Goal: Task Accomplishment & Management: Manage account settings

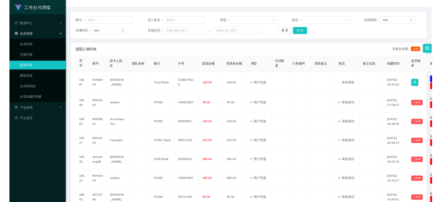
scroll to position [105, 0]
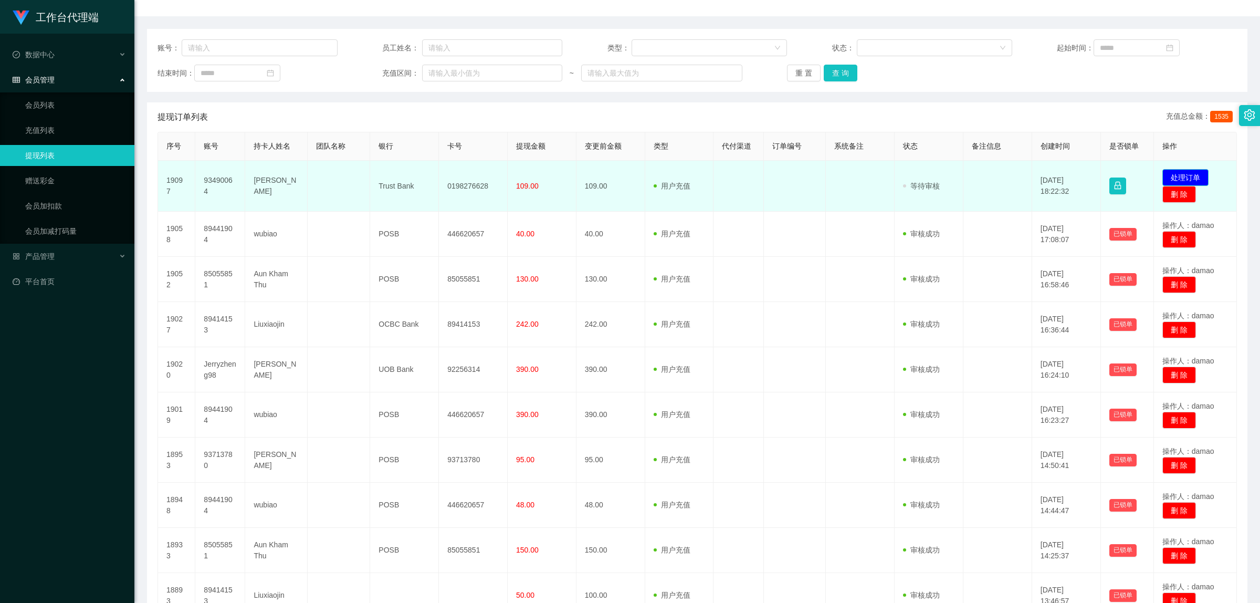
click at [1008, 174] on button "处理订单" at bounding box center [1185, 177] width 46 height 17
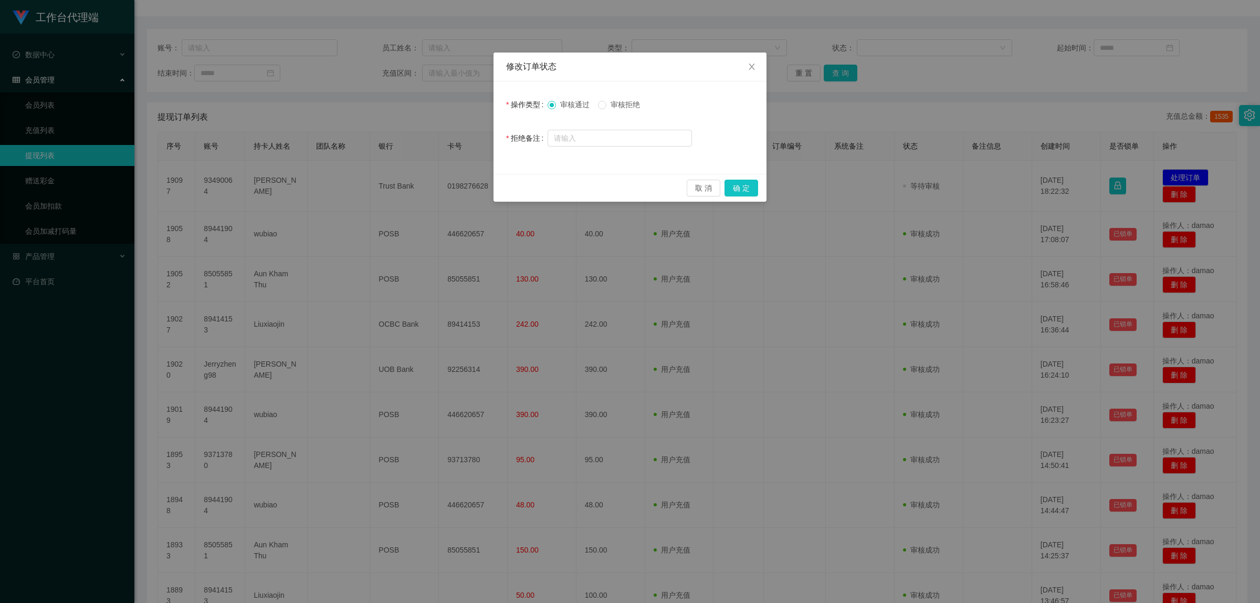
click at [741, 177] on div "取 消 确 定" at bounding box center [630, 188] width 273 height 28
click at [740, 187] on button "确 定" at bounding box center [742, 188] width 34 height 17
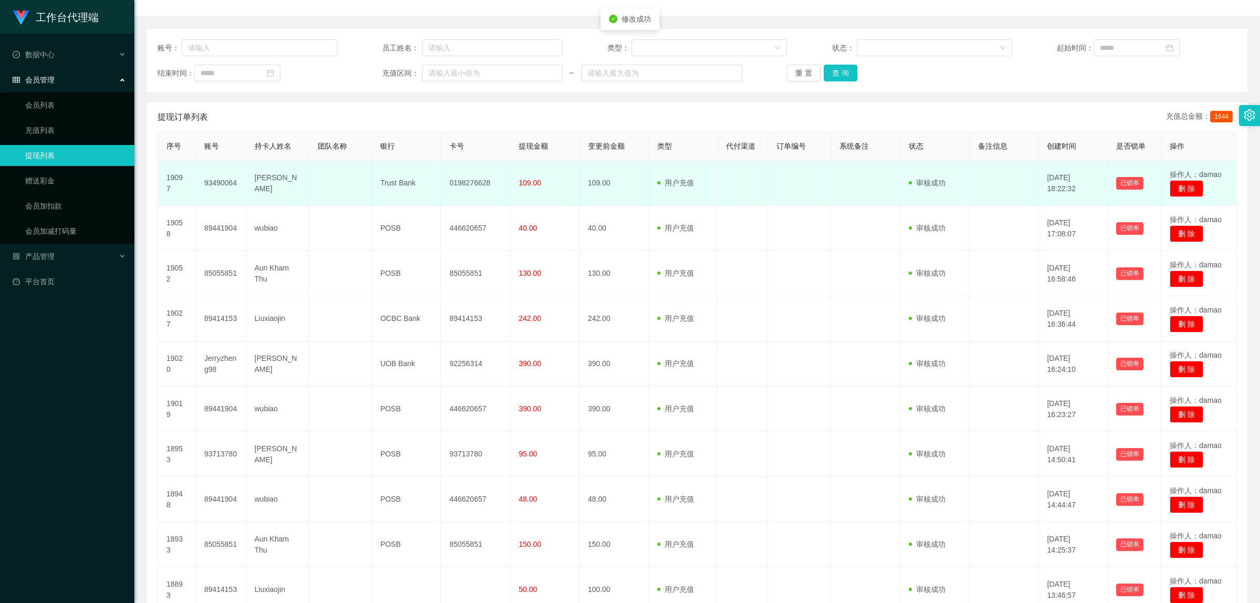
click at [473, 180] on td "0198276628" at bounding box center [475, 183] width 69 height 45
copy td "0198276628"
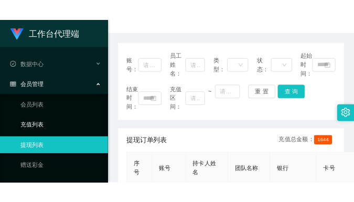
scroll to position [0, 0]
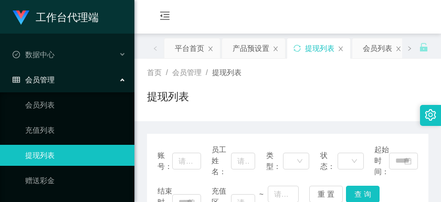
click at [352, 79] on div "首页 / 会员管理 / 提现列表 / 提现列表" at bounding box center [287, 90] width 281 height 46
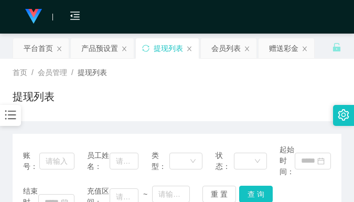
click at [289, 76] on div "首页 / 会员管理 / 提现列表 /" at bounding box center [177, 72] width 329 height 11
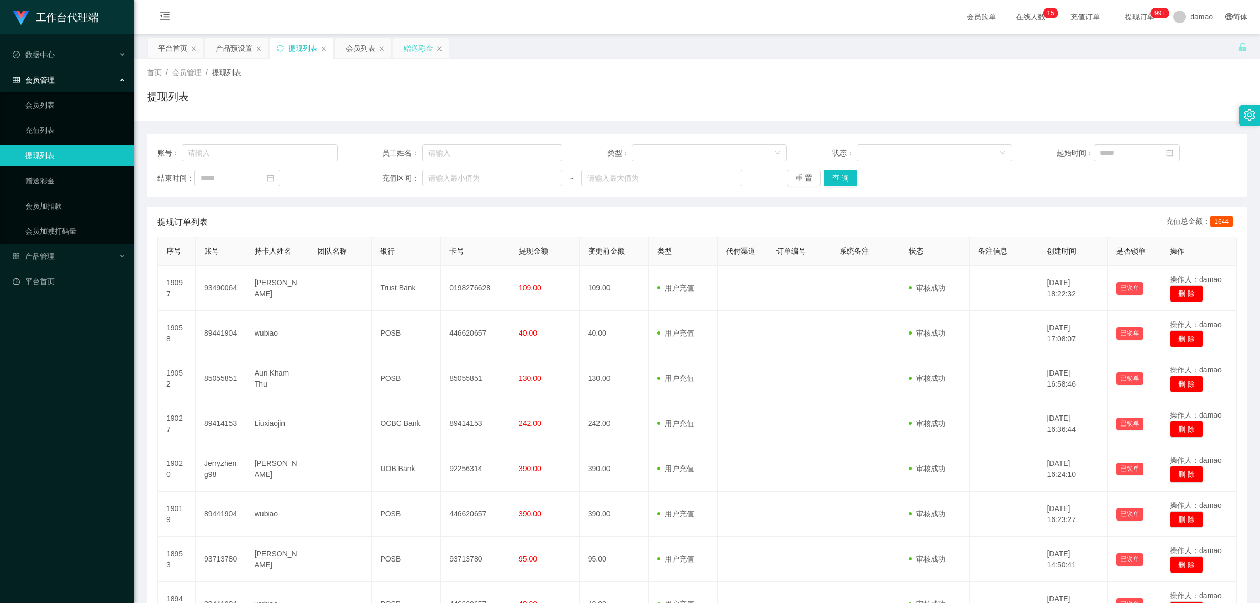
click at [411, 45] on div "赠送彩金" at bounding box center [418, 48] width 29 height 20
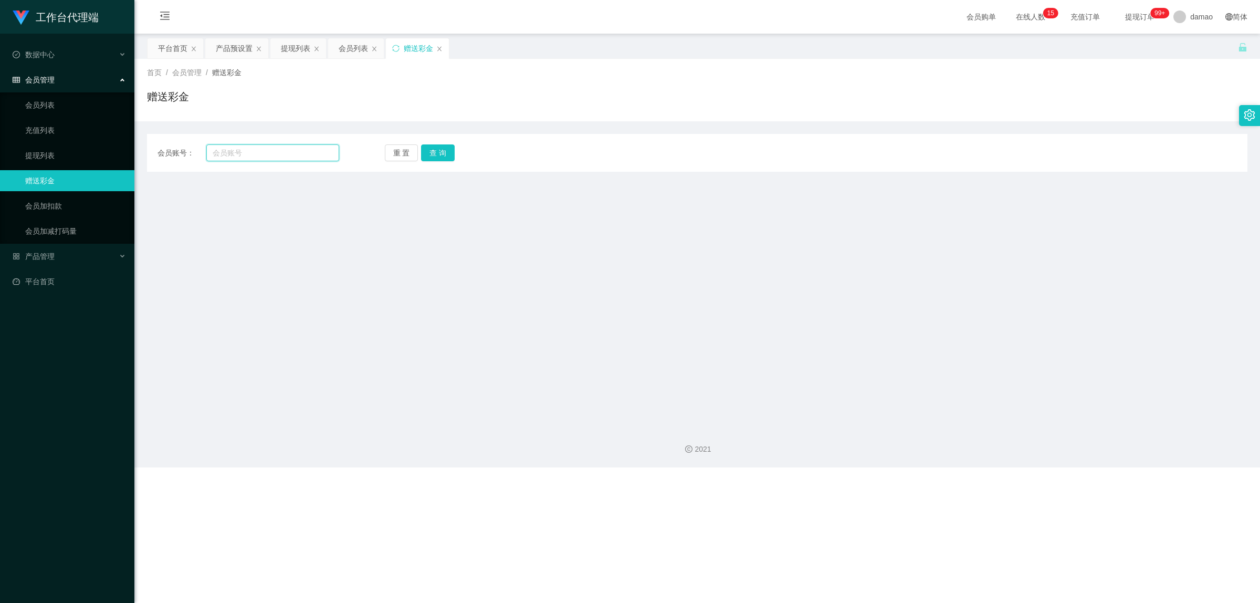
click at [268, 151] on input "text" at bounding box center [272, 152] width 133 height 17
paste input "93713780"
type input "93713780"
click at [434, 150] on button "查 询" at bounding box center [438, 152] width 34 height 17
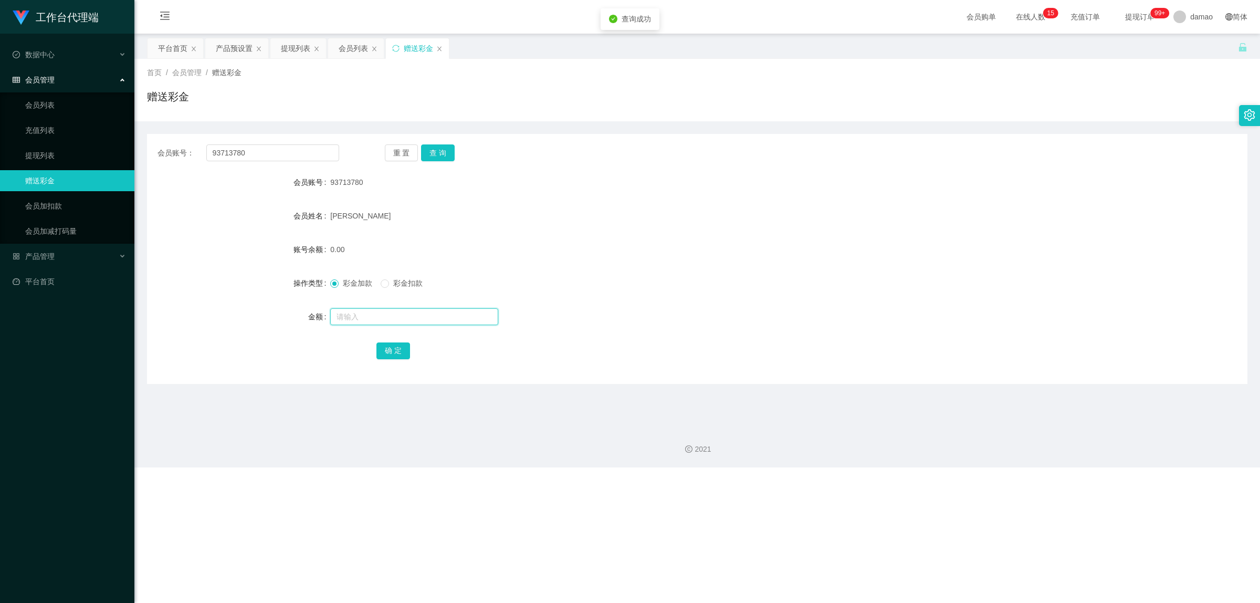
click at [370, 317] on input "text" at bounding box center [414, 316] width 168 height 17
type input "80"
click at [395, 342] on button "确 定" at bounding box center [393, 350] width 34 height 17
click at [299, 46] on div "提现列表" at bounding box center [295, 48] width 29 height 20
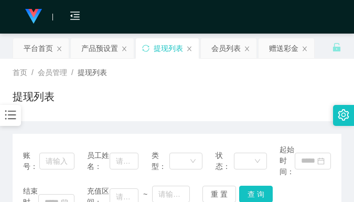
drag, startPoint x: 319, startPoint y: 93, endPoint x: 313, endPoint y: 93, distance: 5.8
click at [316, 93] on div "提现列表" at bounding box center [177, 101] width 329 height 24
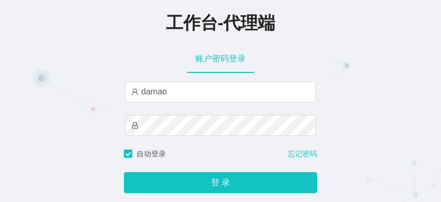
click at [124, 90] on div "账户密码登录 damao" at bounding box center [220, 96] width 193 height 104
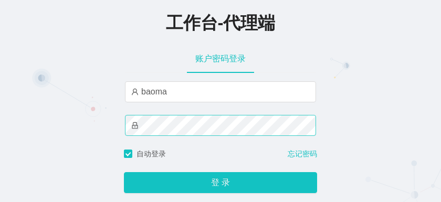
type input "baoma"
click at [82, 119] on div "工作台-代理端 账户密码登录 baoma 自动登录 忘记密码 登 录" at bounding box center [220, 103] width 441 height 206
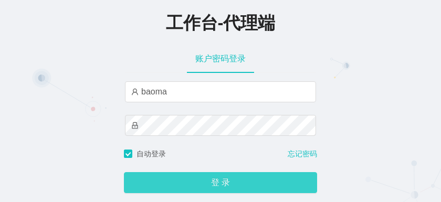
click at [205, 179] on button "登 录" at bounding box center [220, 182] width 193 height 21
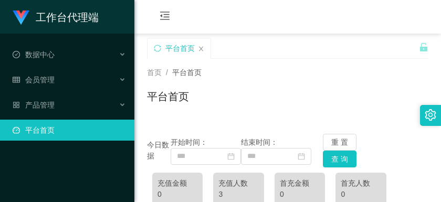
drag, startPoint x: 361, startPoint y: 58, endPoint x: 368, endPoint y: 50, distance: 10.1
click at [361, 59] on div "首页 / 平台首页 / 平台首页" at bounding box center [287, 90] width 307 height 62
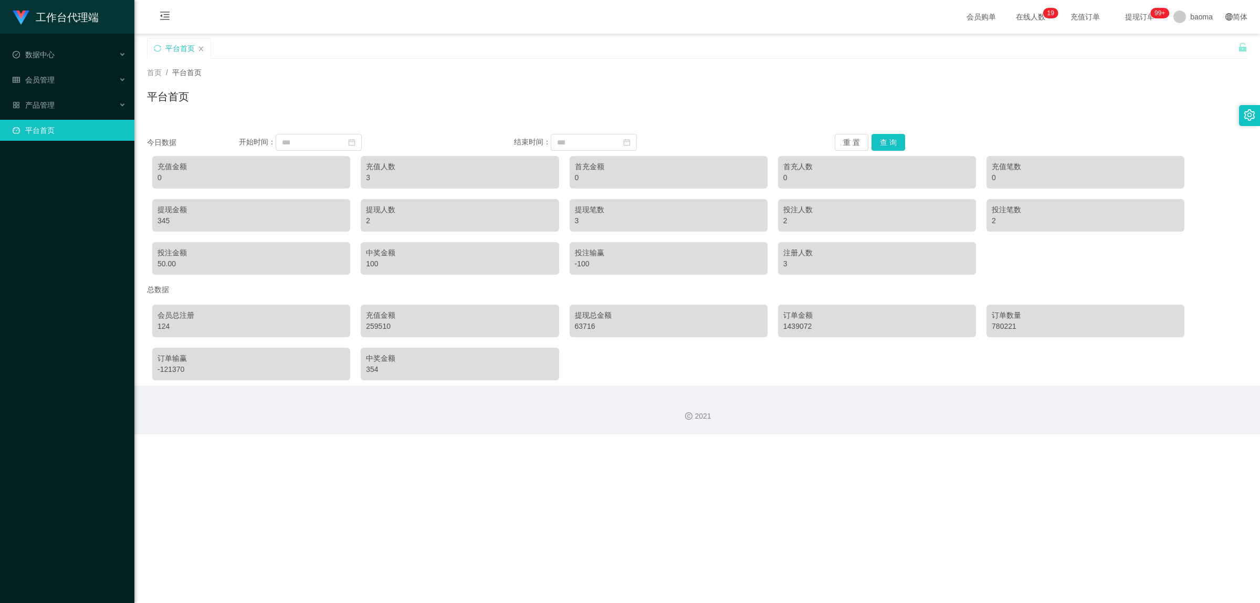
click at [56, 129] on link "平台首页" at bounding box center [69, 130] width 113 height 21
drag, startPoint x: 46, startPoint y: 108, endPoint x: 53, endPoint y: 109, distance: 7.0
click at [46, 108] on span "产品管理" at bounding box center [34, 105] width 42 height 8
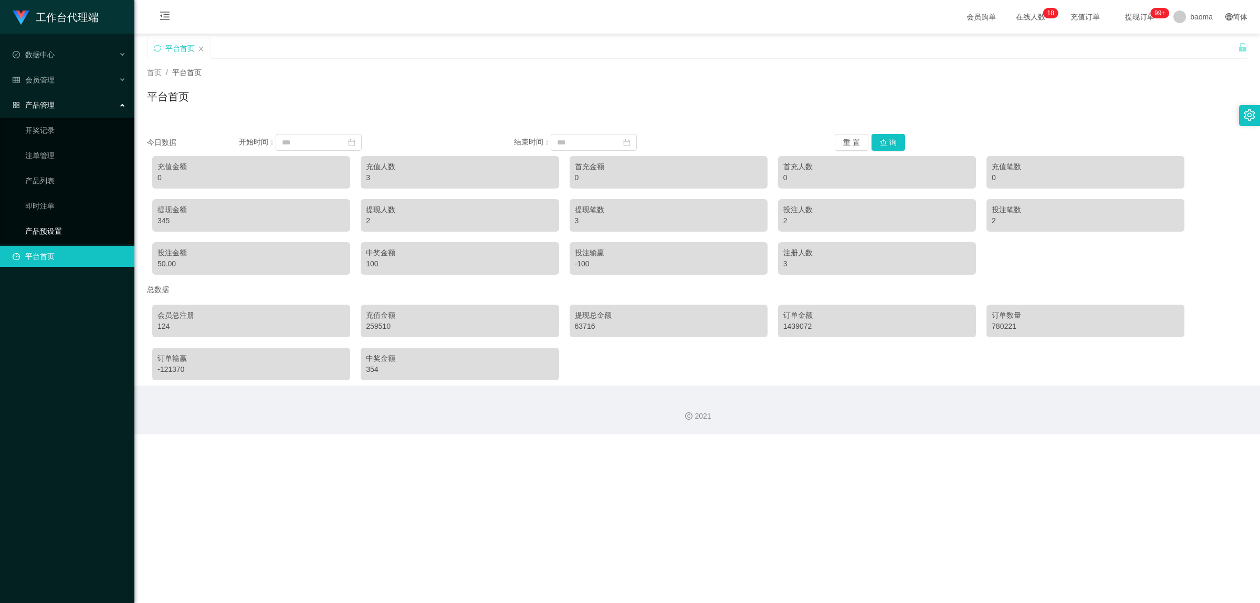
click at [48, 202] on link "产品预设置" at bounding box center [75, 231] width 101 height 21
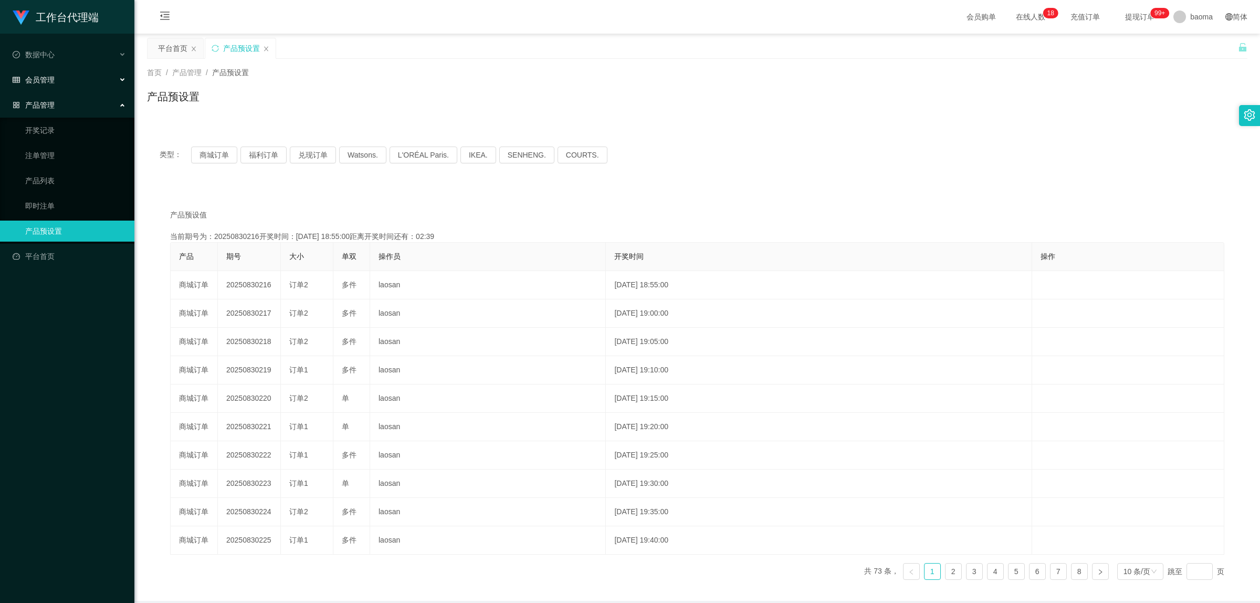
click at [43, 81] on span "会员管理" at bounding box center [34, 80] width 42 height 8
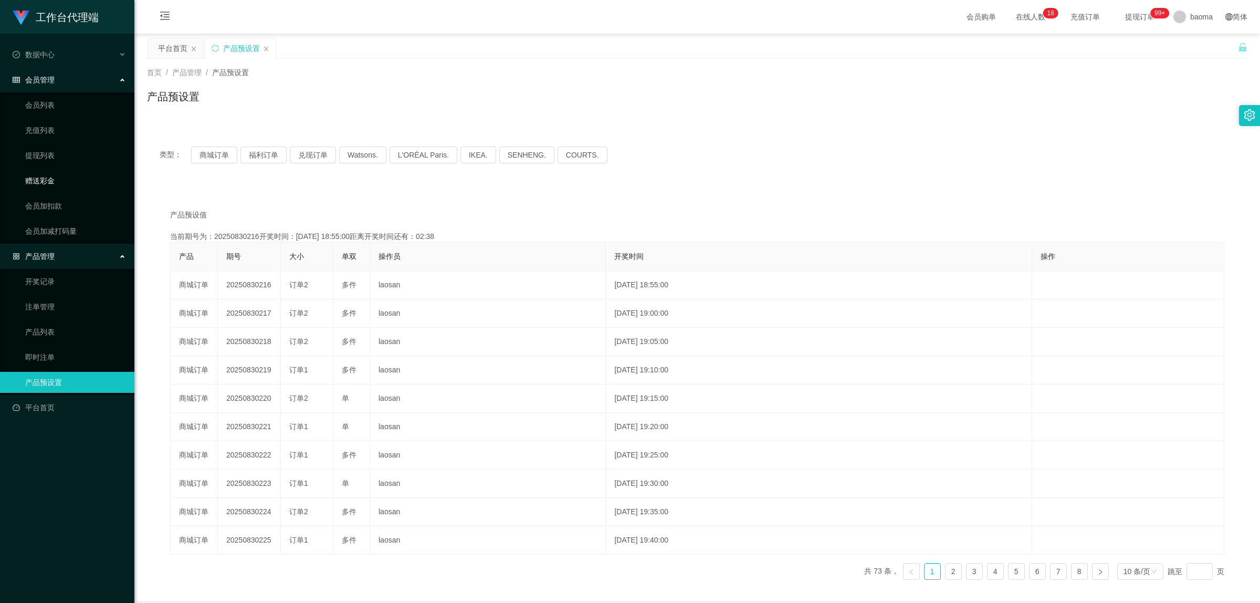
click at [49, 180] on link "赠送彩金" at bounding box center [75, 180] width 101 height 21
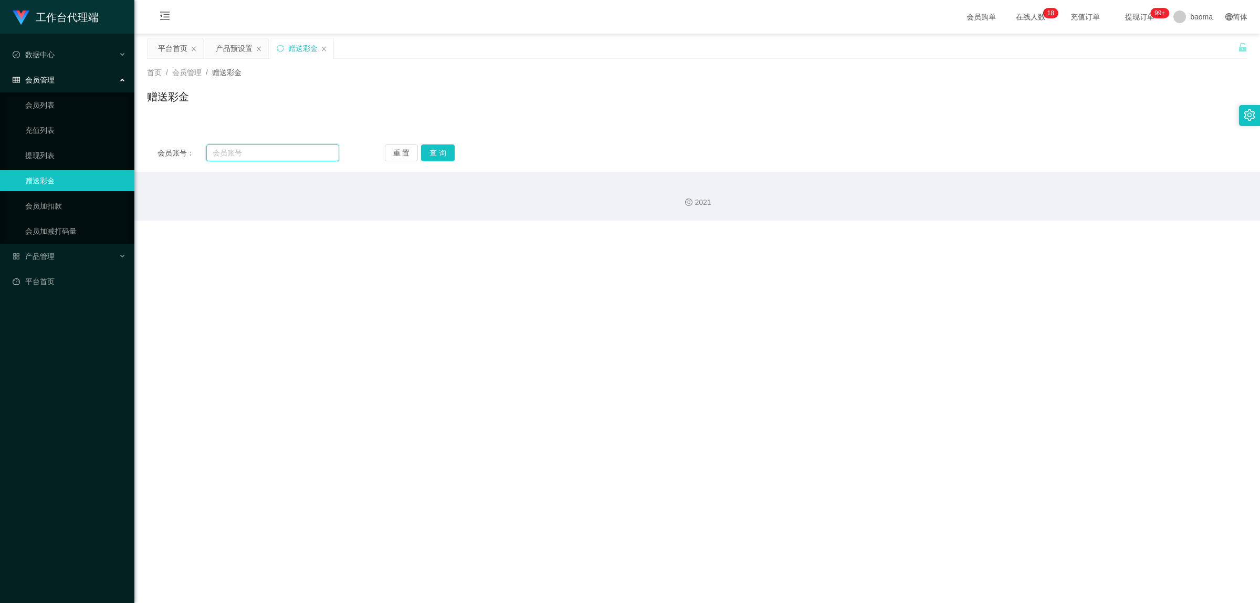
click at [263, 153] on input "text" at bounding box center [272, 152] width 133 height 17
paste input "Qwerrewq"
type input "Qwerrewq"
click at [426, 150] on button "查 询" at bounding box center [438, 152] width 34 height 17
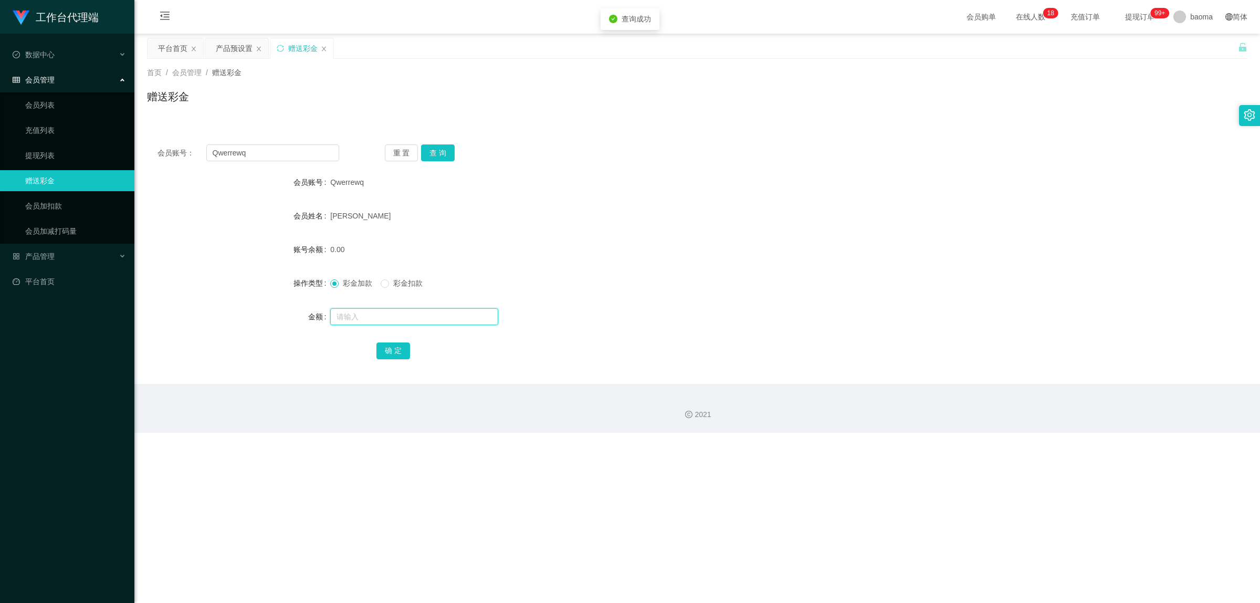
click at [360, 202] on input "text" at bounding box center [414, 316] width 168 height 17
type input "80"
click at [389, 202] on button "确 定" at bounding box center [393, 350] width 34 height 17
click at [50, 150] on link "提现列表" at bounding box center [75, 155] width 101 height 21
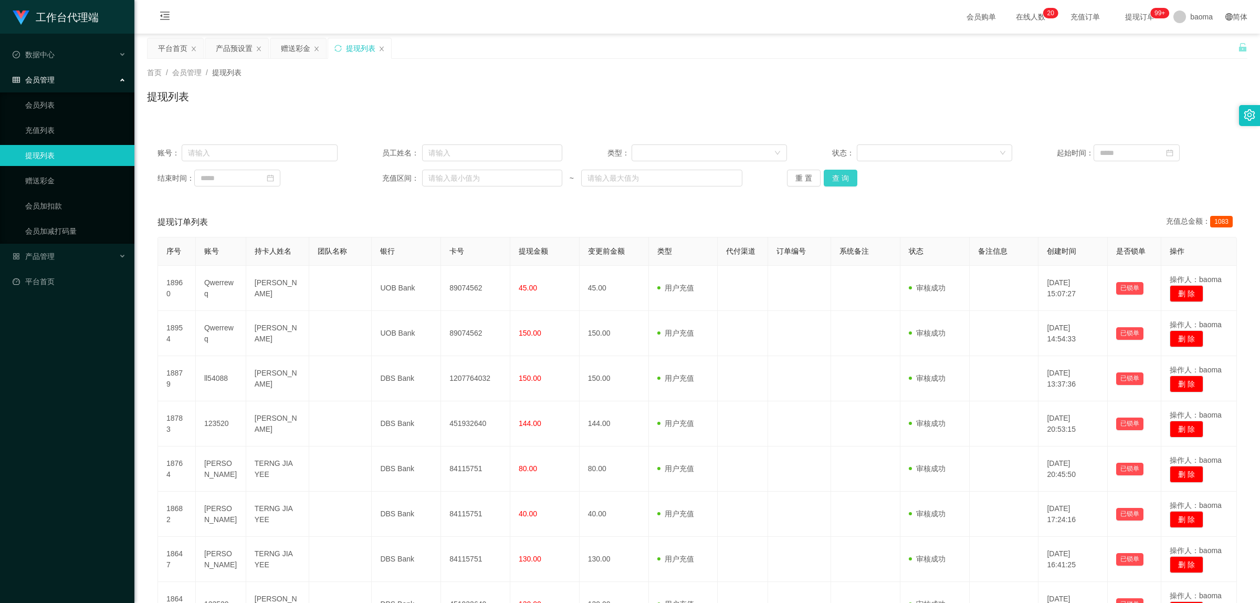
click at [441, 174] on button "查 询" at bounding box center [841, 178] width 34 height 17
click at [45, 102] on link "会员列表" at bounding box center [75, 105] width 101 height 21
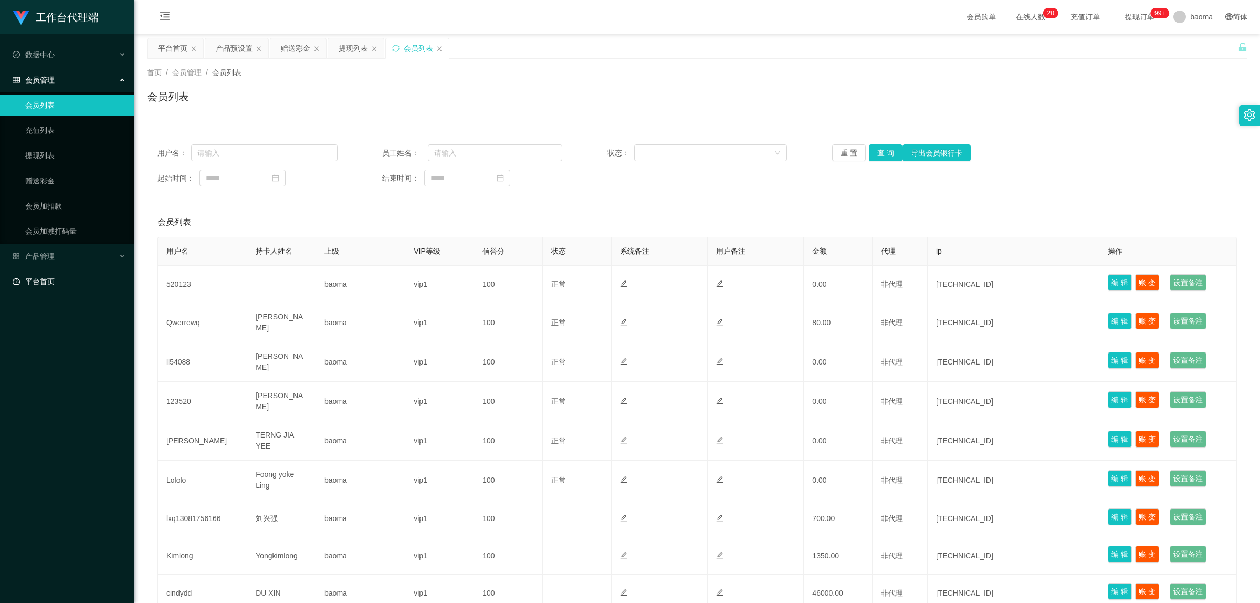
click at [54, 202] on link "平台首页" at bounding box center [69, 281] width 113 height 21
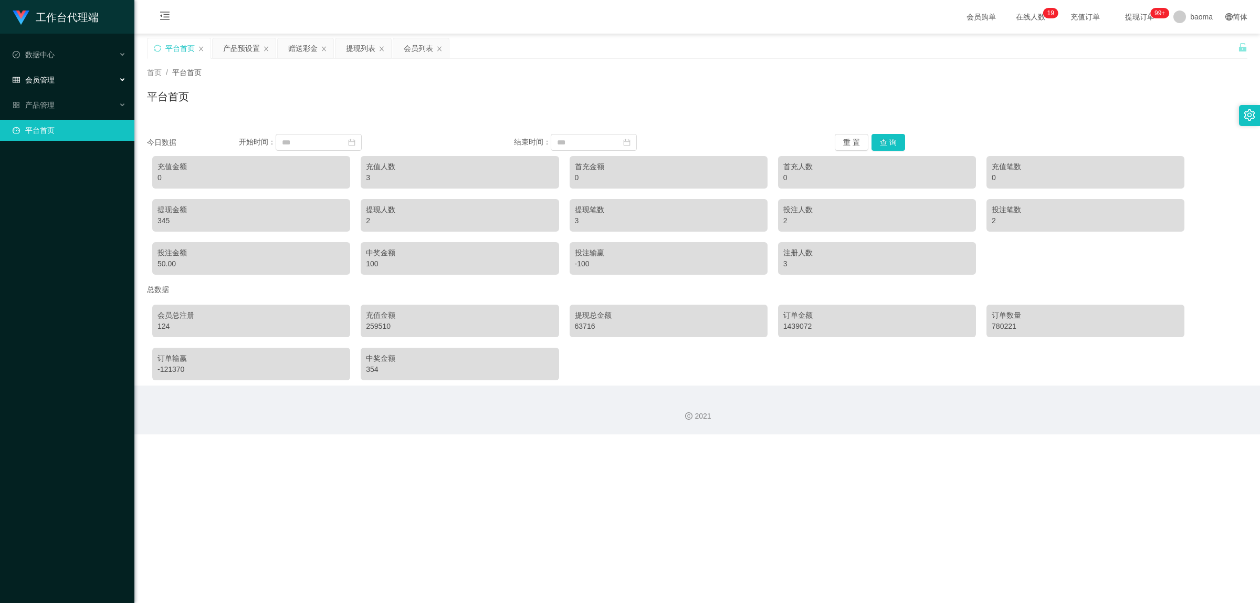
click at [46, 79] on span "会员管理" at bounding box center [34, 80] width 42 height 8
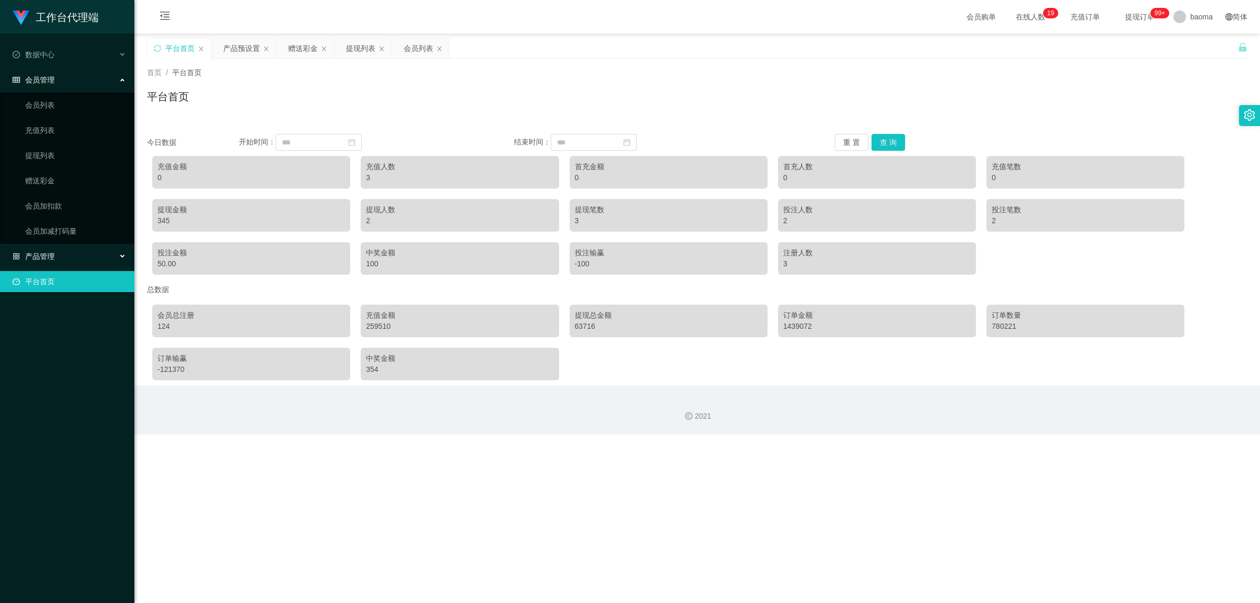
click at [50, 202] on span "产品管理" at bounding box center [34, 256] width 42 height 8
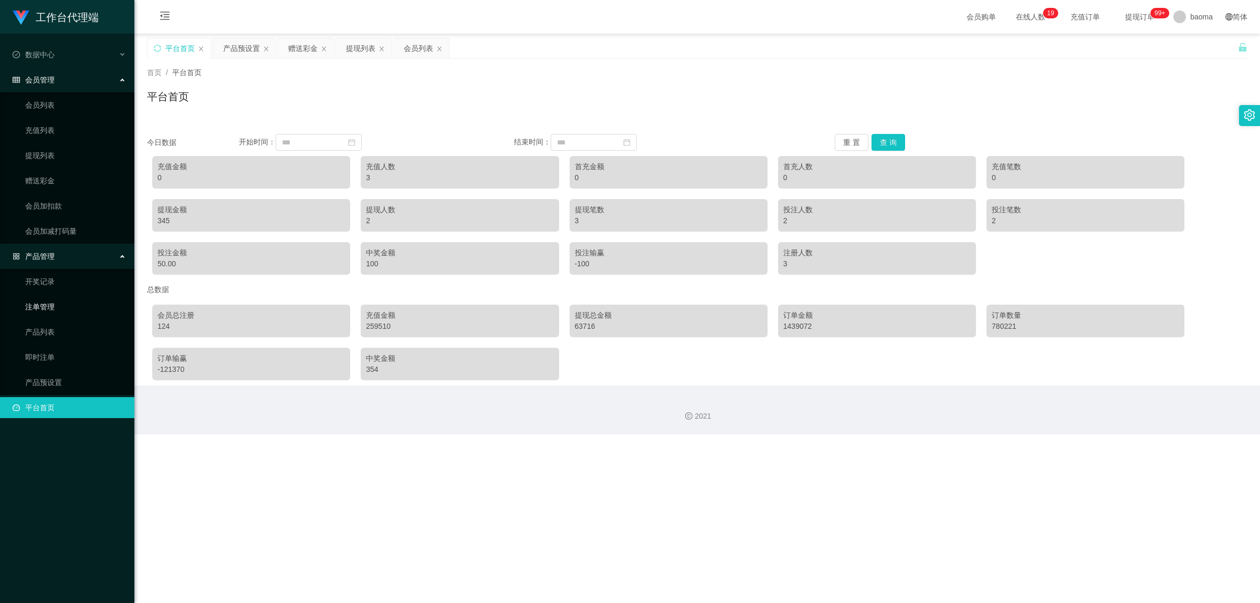
click at [59, 202] on link "注单管理" at bounding box center [75, 306] width 101 height 21
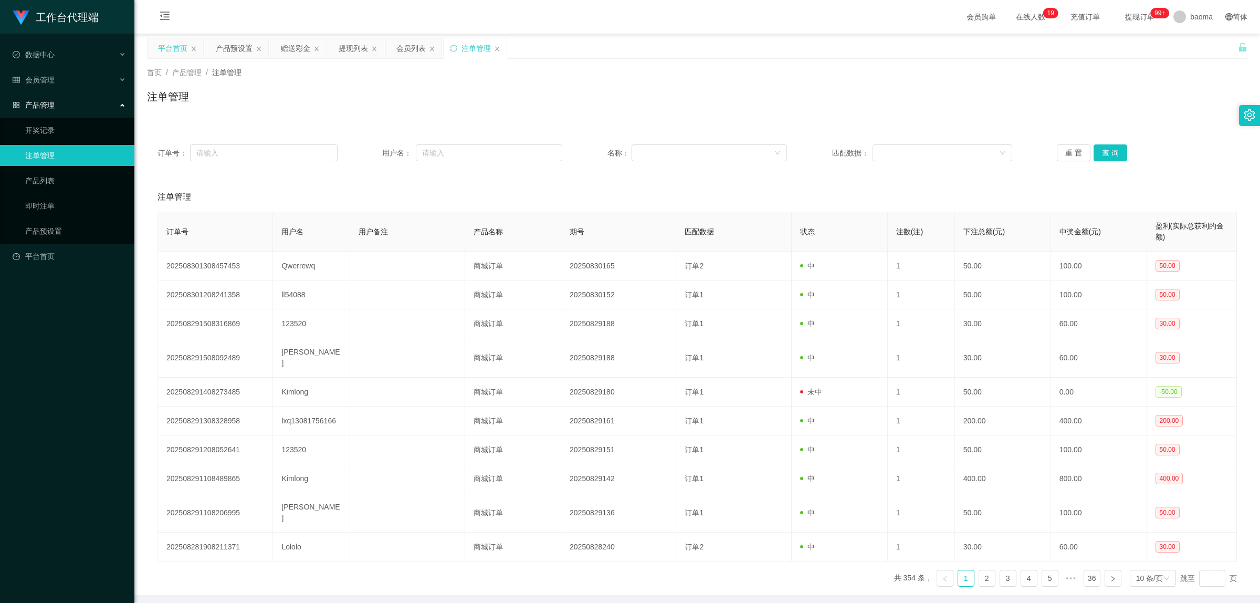
click at [168, 47] on div "平台首页" at bounding box center [172, 48] width 29 height 20
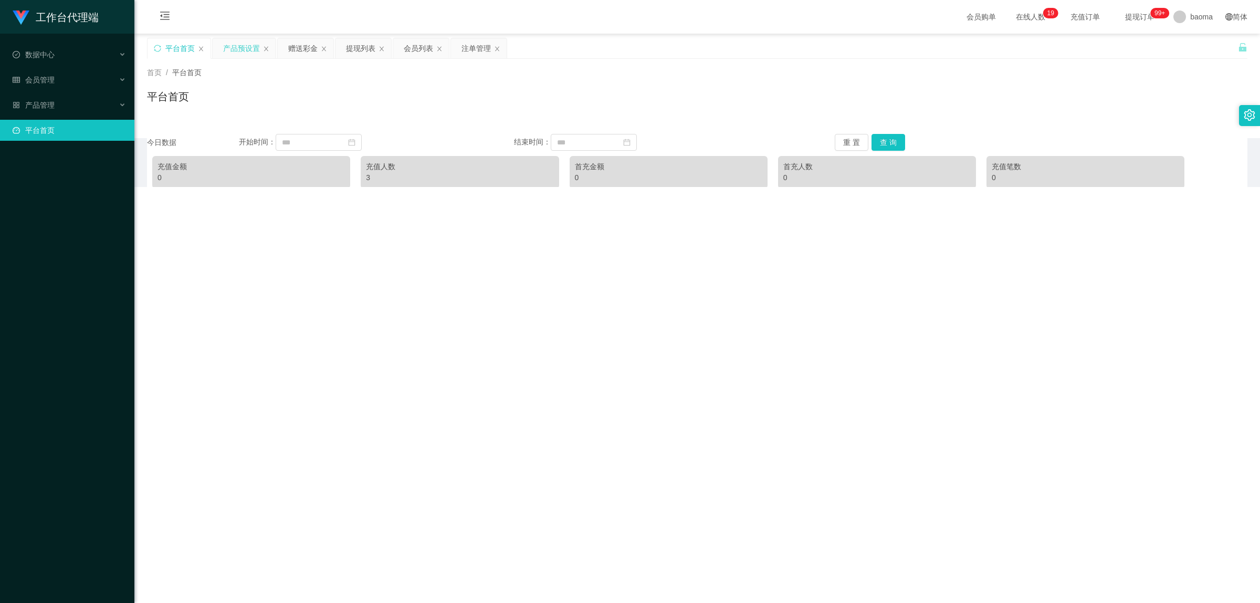
click at [233, 47] on div "产品预设置" at bounding box center [241, 48] width 37 height 20
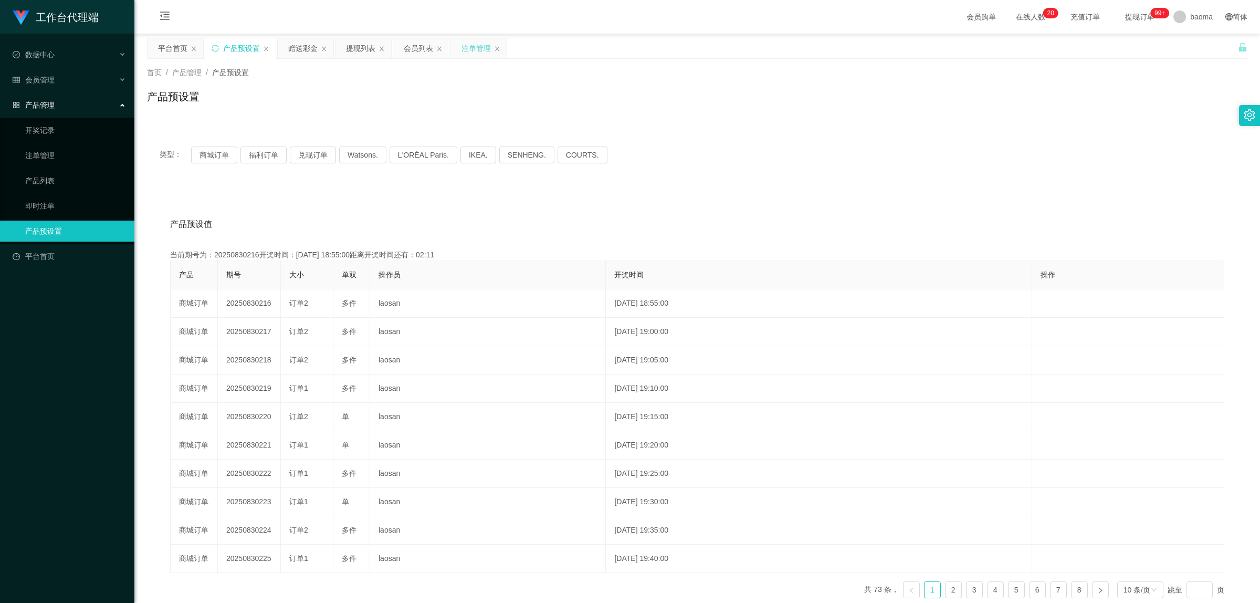
click at [441, 44] on div "注单管理" at bounding box center [476, 48] width 29 height 20
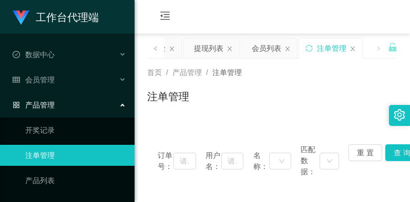
click at [2, 29] on div "工作台代理端" at bounding box center [67, 17] width 134 height 34
click at [347, 79] on div "首页 / 产品管理 / 注单管理 / 注单管理" at bounding box center [272, 90] width 250 height 46
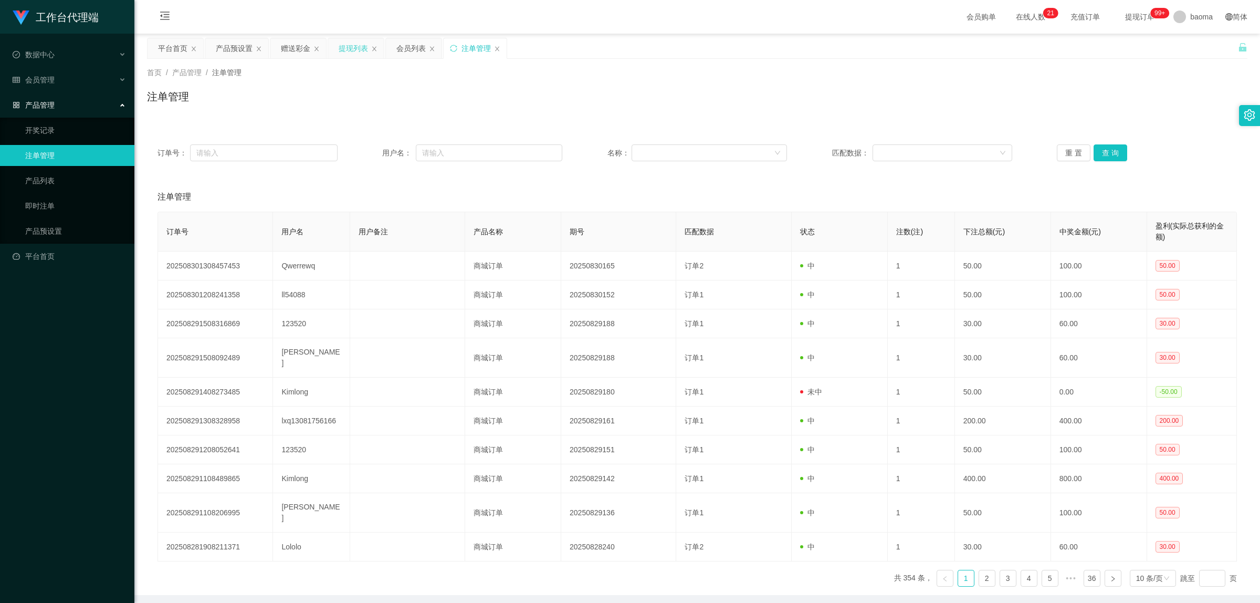
click at [348, 46] on div "提现列表" at bounding box center [353, 48] width 29 height 20
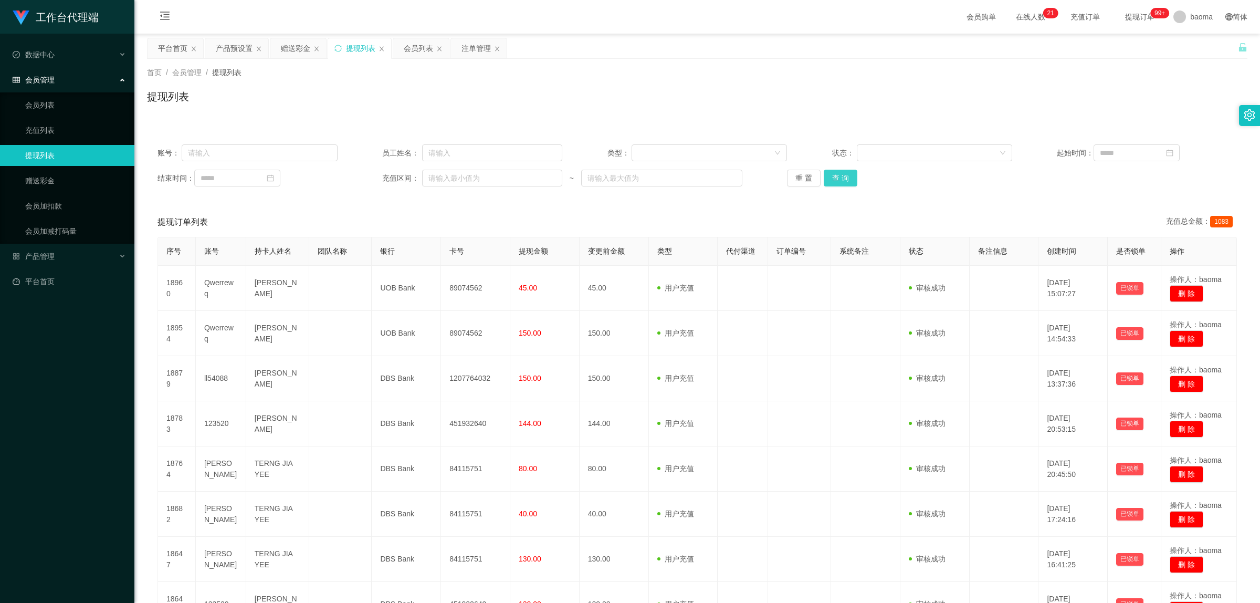
click at [441, 184] on button "查 询" at bounding box center [841, 178] width 34 height 17
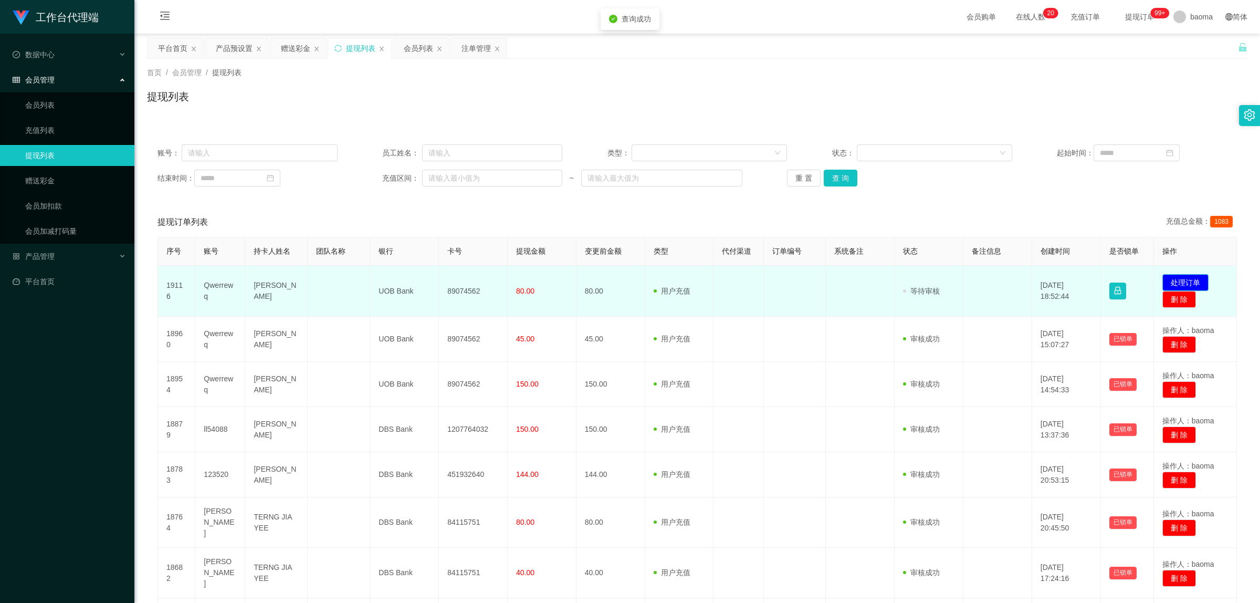
click at [441, 202] on button "处理订单" at bounding box center [1185, 282] width 46 height 17
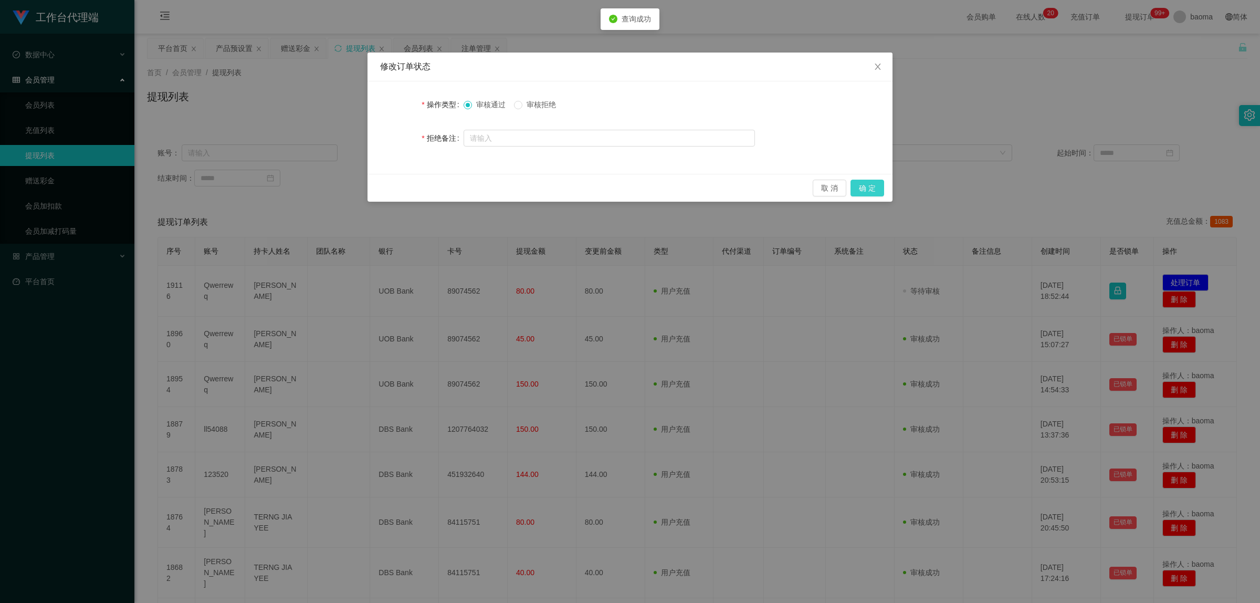
click at [441, 180] on button "确 定" at bounding box center [868, 188] width 34 height 17
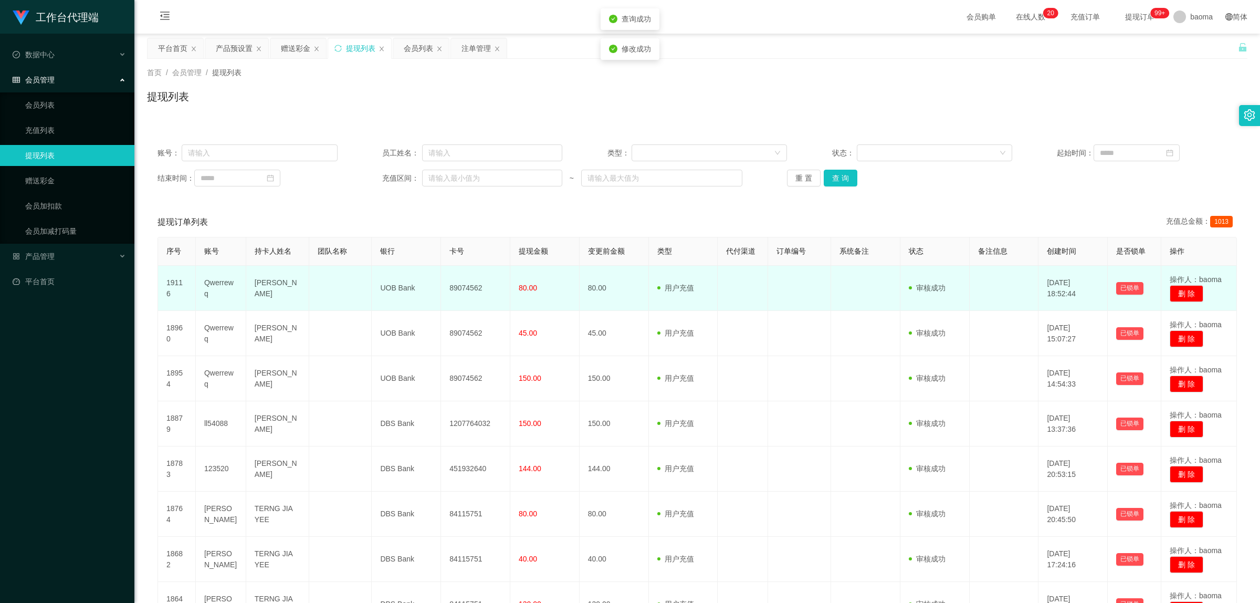
click at [441, 202] on td "89074562" at bounding box center [475, 288] width 69 height 45
copy td "89074562"
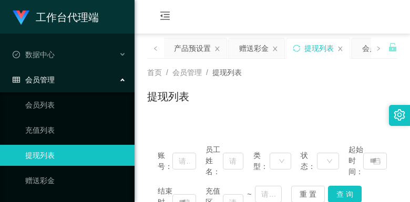
click at [313, 75] on div "首页 / 会员管理 / 提现列表 /" at bounding box center [272, 72] width 250 height 11
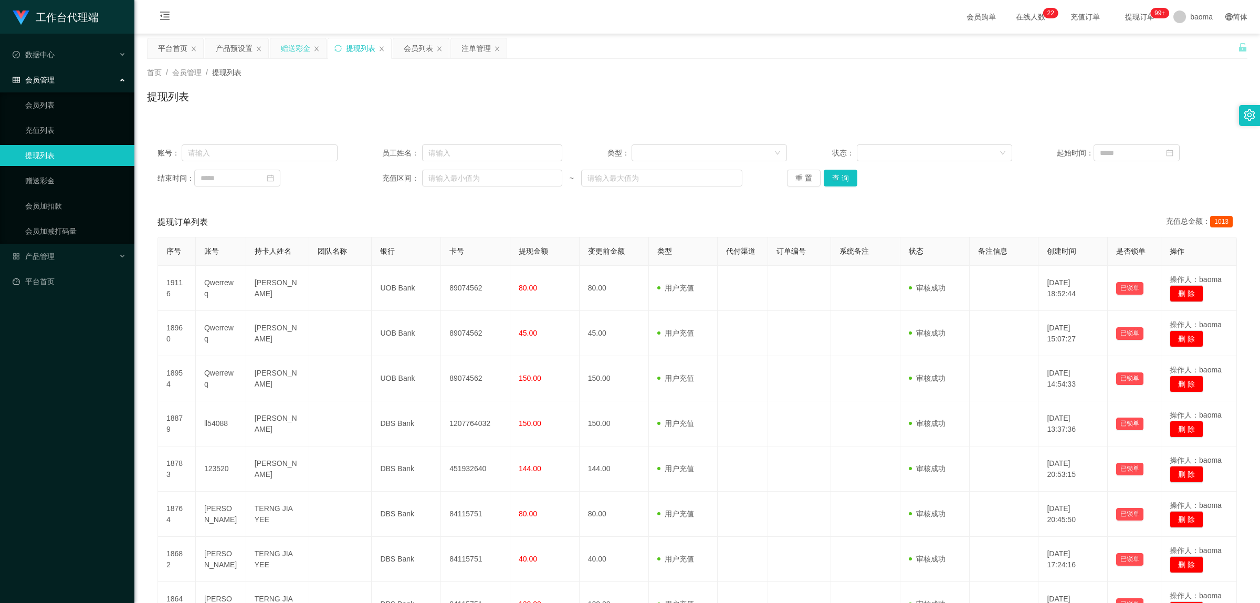
click at [298, 46] on div "赠送彩金" at bounding box center [295, 48] width 29 height 20
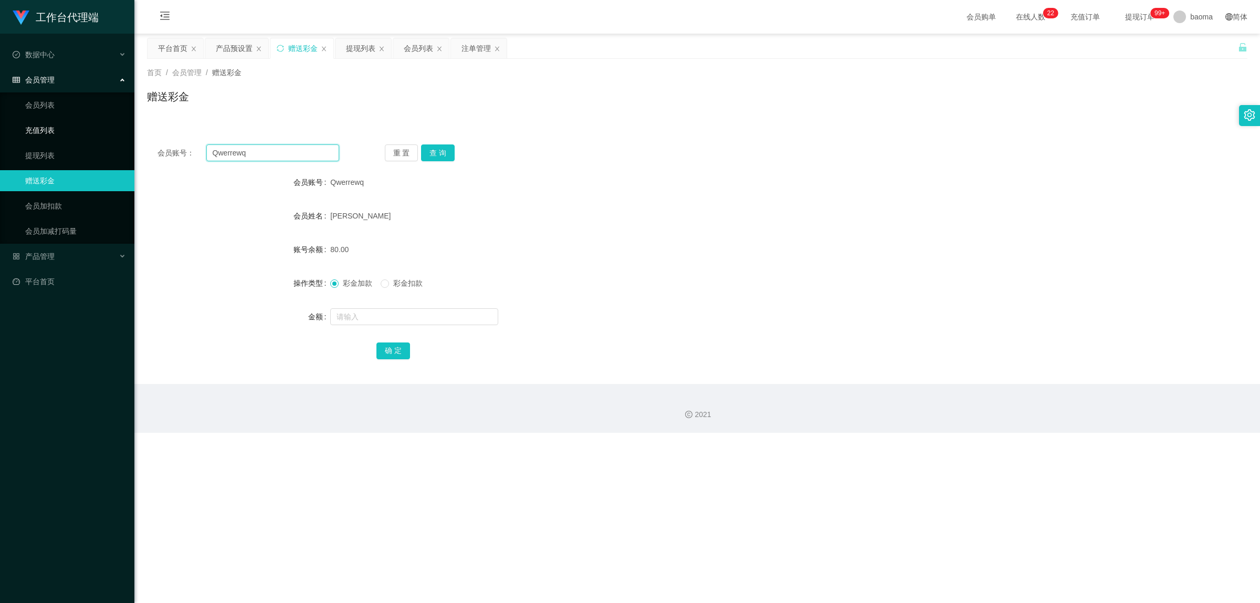
drag, startPoint x: 271, startPoint y: 151, endPoint x: 127, endPoint y: 127, distance: 146.5
click at [127, 127] on section "工作台代理端 数据中心 会员管理 会员列表 充值列表 提现列表 赠送彩金 会员加扣款 会员加减打码量 产品管理 开奖记录 注单管理 产品列表 即时注单 产品预…" at bounding box center [630, 216] width 1260 height 433
paste input "ll54088"
type input "ll54088"
click at [442, 155] on button "查 询" at bounding box center [438, 152] width 34 height 17
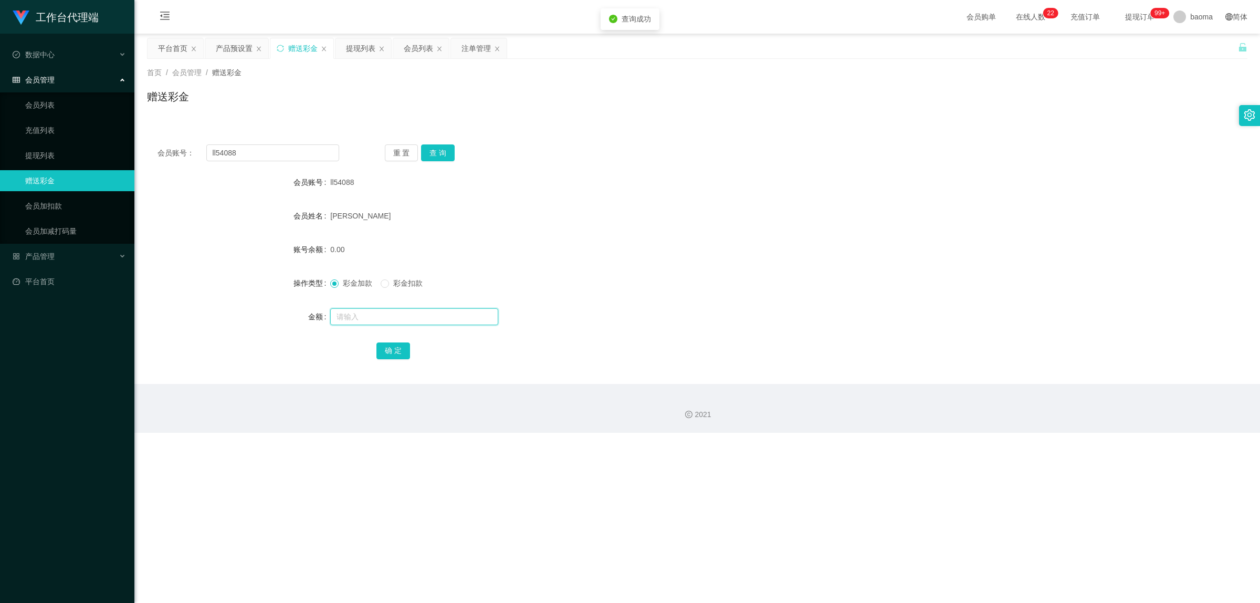
click at [380, 309] on input "text" at bounding box center [414, 316] width 168 height 17
type input "100"
click at [392, 344] on button "确 定" at bounding box center [393, 350] width 34 height 17
click at [355, 45] on div "提现列表" at bounding box center [360, 48] width 29 height 20
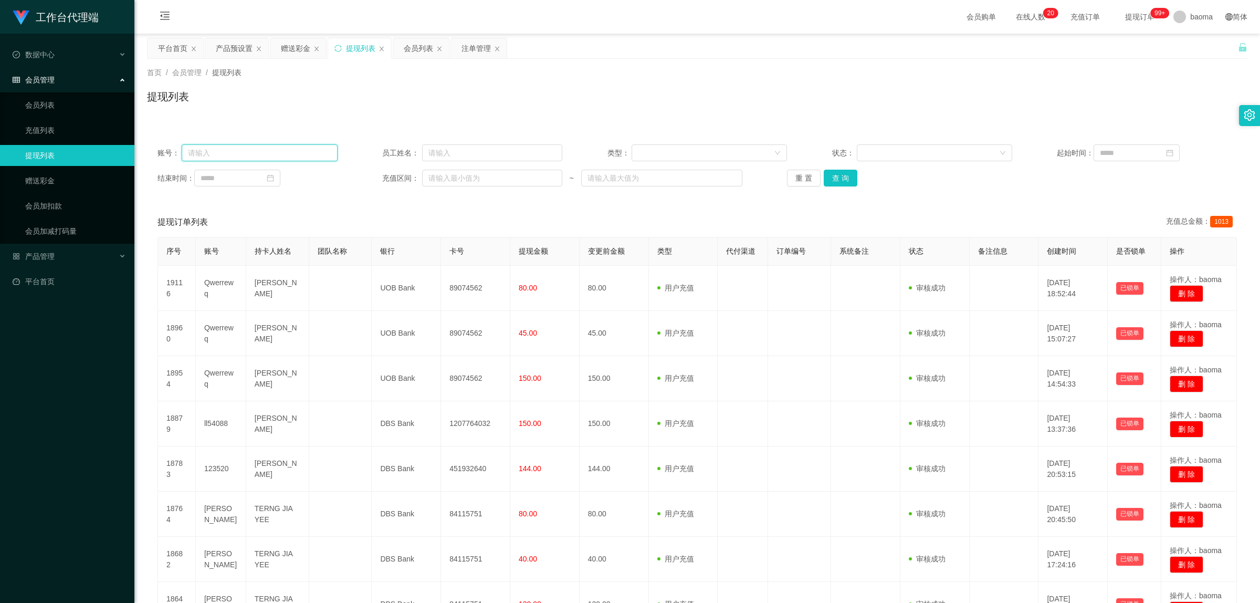
click at [258, 148] on input "text" at bounding box center [259, 152] width 155 height 17
paste input "ll54088"
type input "ll54088"
click at [837, 177] on button "查 询" at bounding box center [841, 178] width 34 height 17
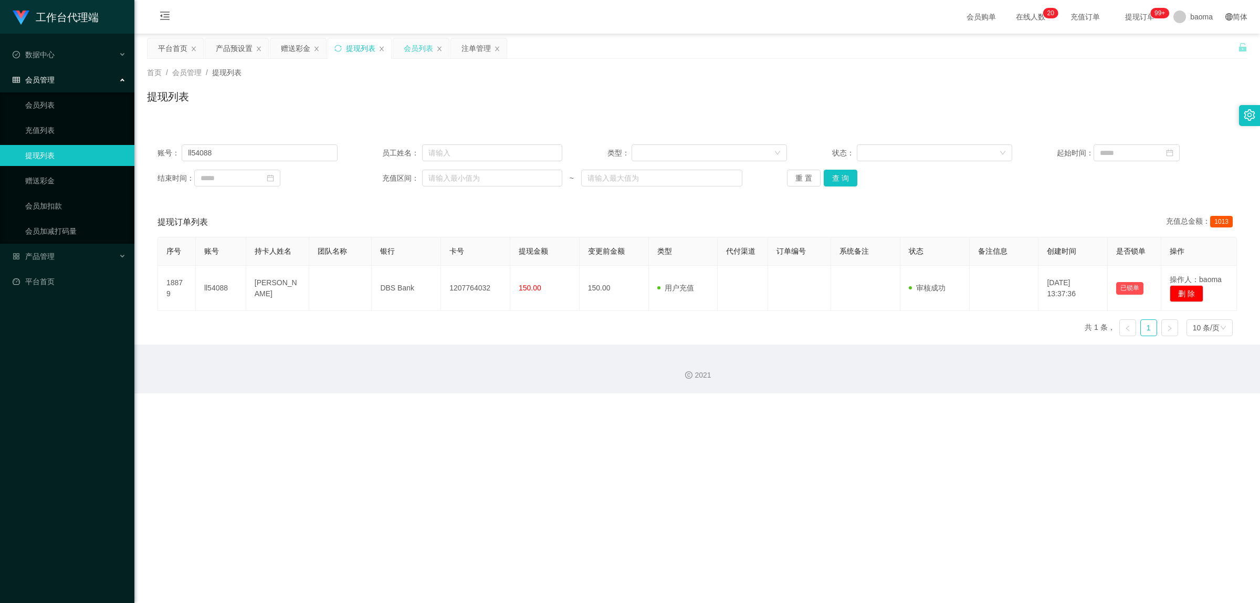
click at [419, 45] on div "会员列表" at bounding box center [418, 48] width 29 height 20
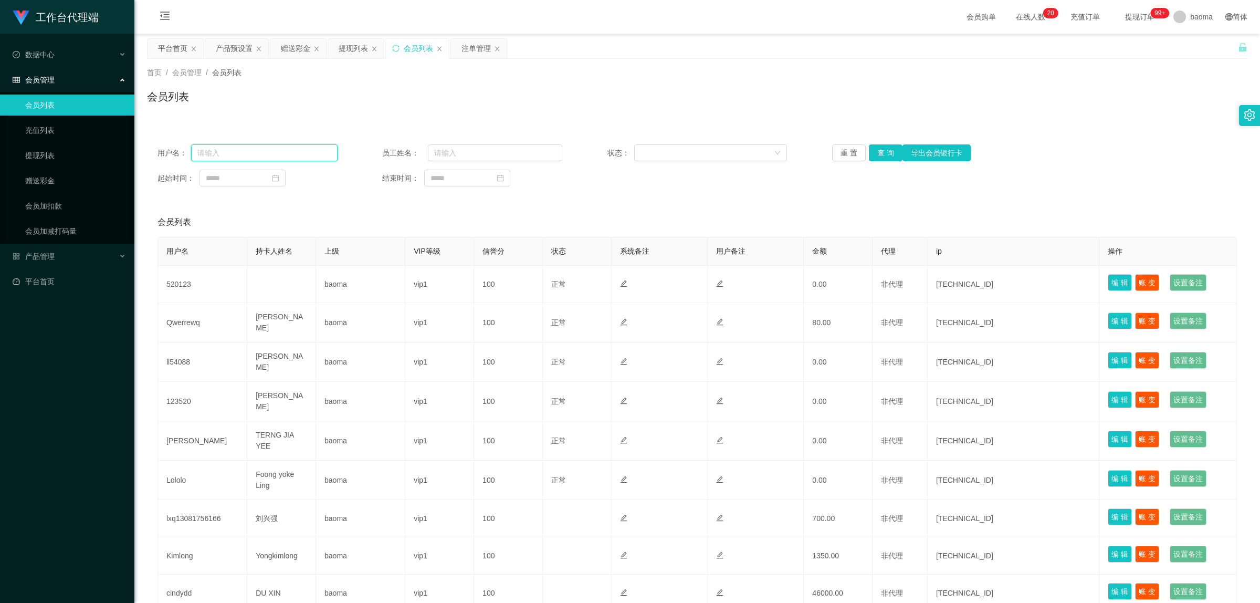
drag, startPoint x: 301, startPoint y: 155, endPoint x: 289, endPoint y: 164, distance: 15.0
click at [268, 155] on input "text" at bounding box center [264, 152] width 146 height 17
paste input "ll54088"
drag, startPoint x: 881, startPoint y: 150, endPoint x: 877, endPoint y: 156, distance: 7.3
click at [881, 149] on button "查 询" at bounding box center [886, 152] width 34 height 17
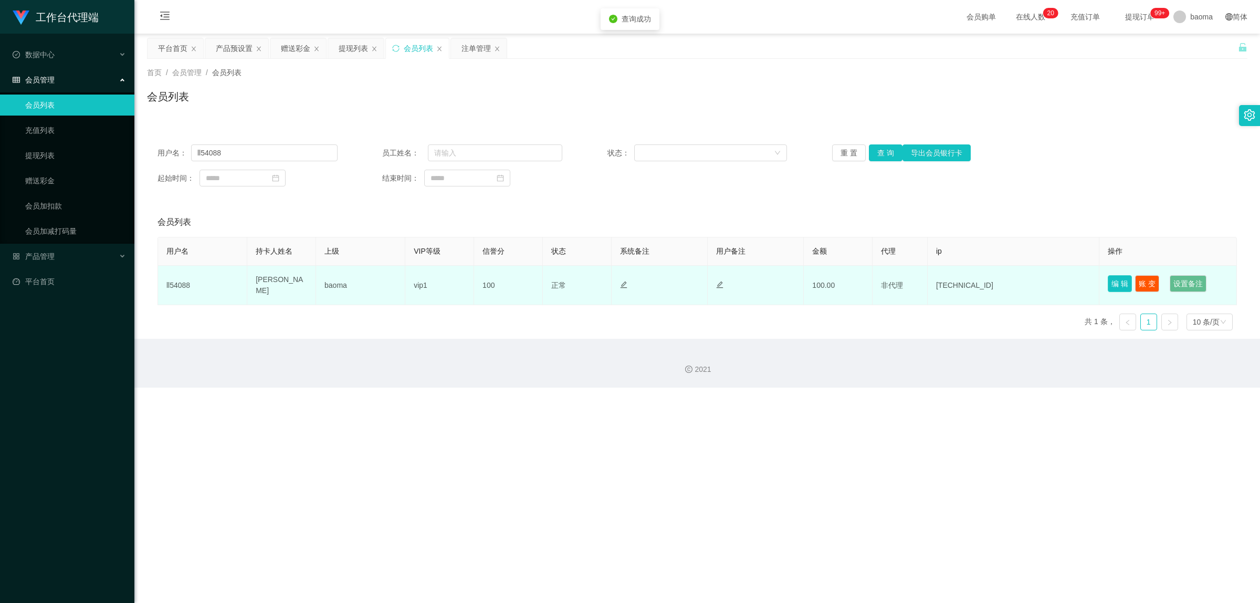
click at [1108, 285] on button "编 辑" at bounding box center [1120, 283] width 24 height 17
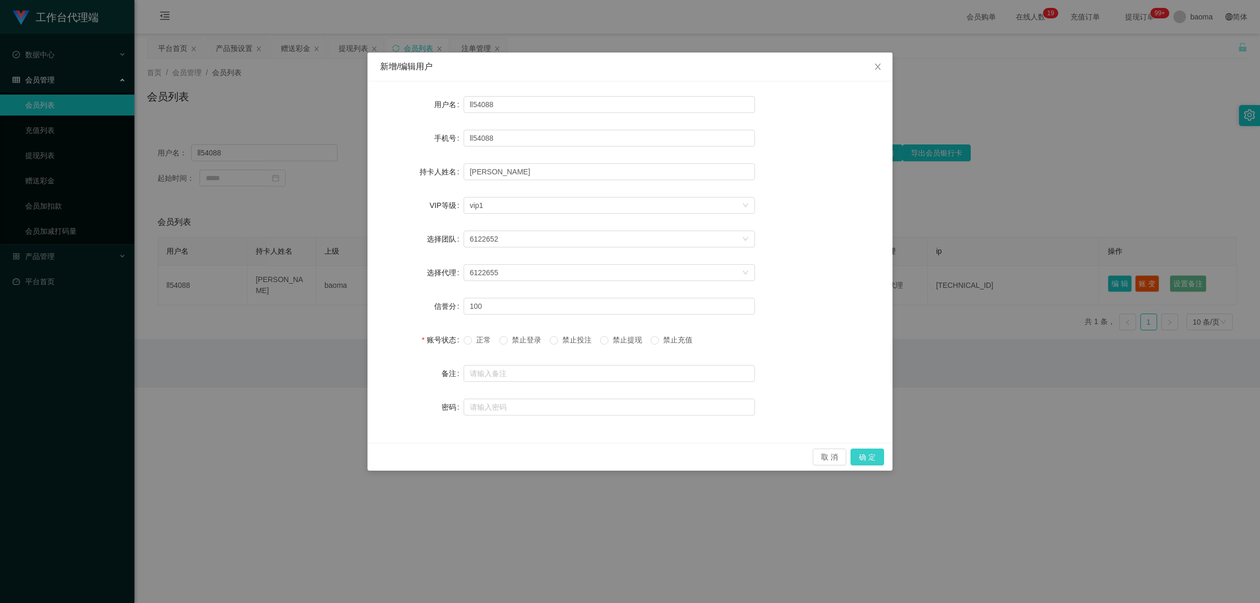
click at [874, 457] on button "确 定" at bounding box center [868, 456] width 34 height 17
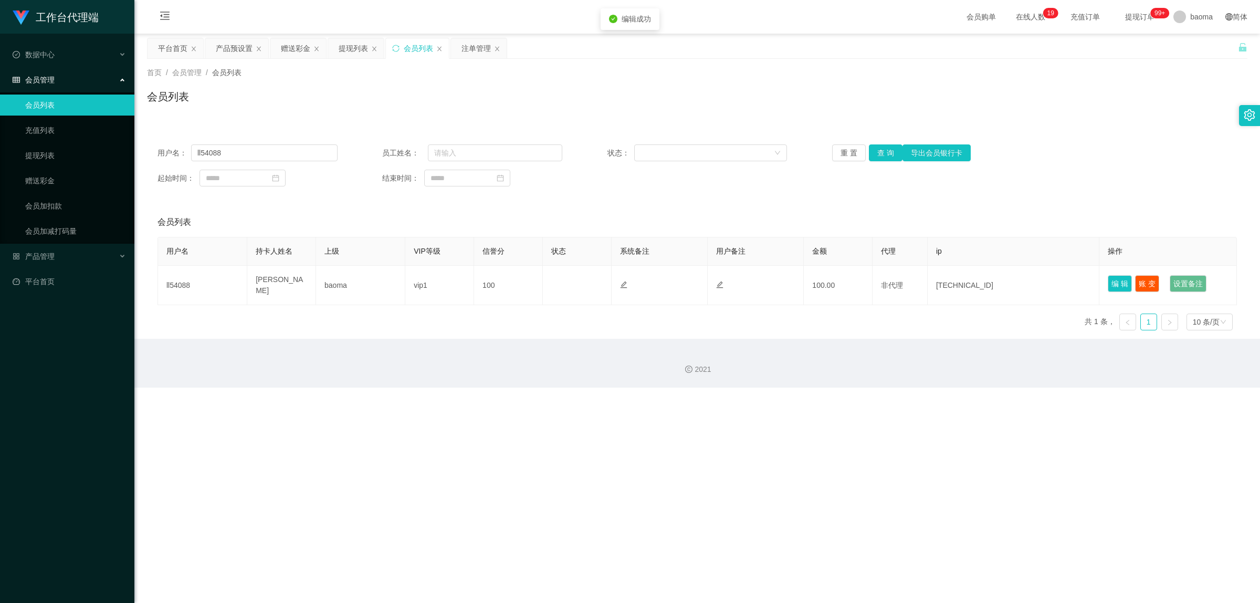
drag, startPoint x: 919, startPoint y: 447, endPoint x: 885, endPoint y: 424, distance: 41.2
click at [919, 447] on div "工作台代理端 数据中心 会员管理 会员列表 充值列表 提现列表 赠送彩金 会员加扣款 会员加减打码量 产品管理 开奖记录 注单管理 产品列表 即时注单 产品预…" at bounding box center [630, 301] width 1260 height 603
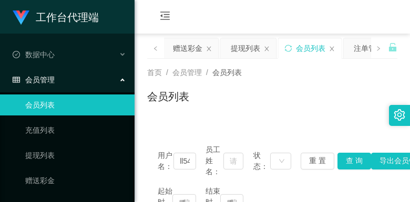
click at [271, 16] on div "会员购单 在线人数 0 1 2 3 4 5 6 7 8 9 0 1 2 3 4 5 6 7 8 9 0 1 2 3 4 5 6 7 8 9 0 1 2 3 4…" at bounding box center [271, 17] width 275 height 34
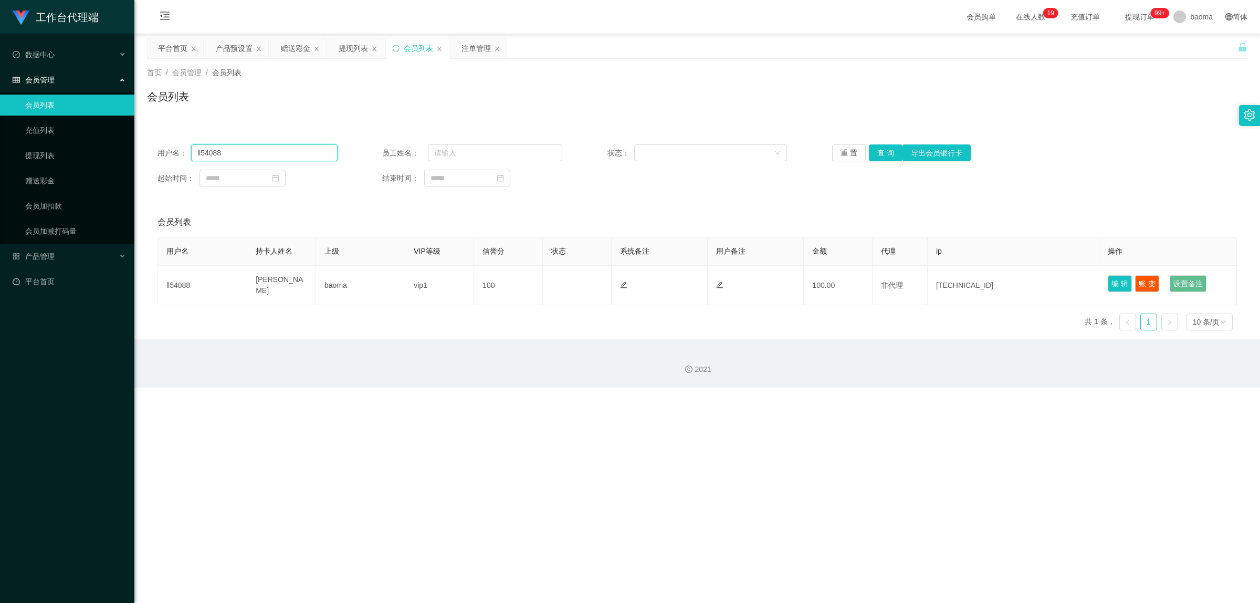
drag, startPoint x: 251, startPoint y: 153, endPoint x: 146, endPoint y: 144, distance: 105.3
click at [124, 137] on section "工作台代理端 数据中心 会员管理 会员列表 充值列表 提现列表 赠送彩金 会员加扣款 会员加减打码量 产品管理 开奖记录 注单管理 产品列表 即时注单 产品预…" at bounding box center [630, 193] width 1260 height 387
click at [883, 148] on button "查 询" at bounding box center [886, 152] width 34 height 17
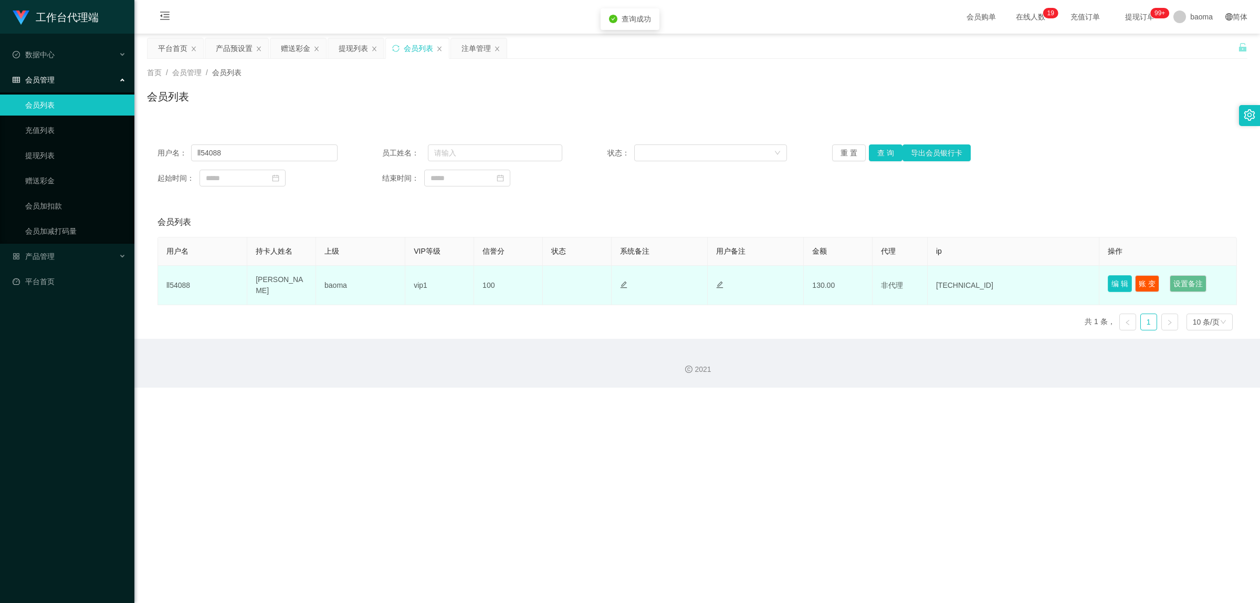
click at [1113, 284] on button "编 辑" at bounding box center [1120, 283] width 24 height 17
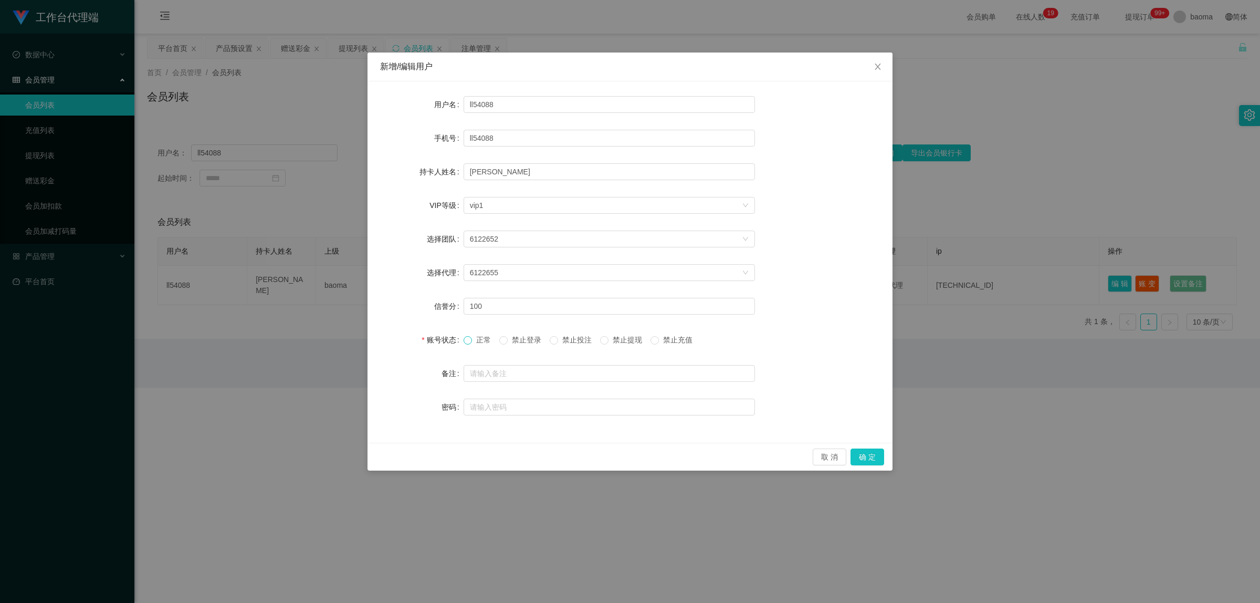
click at [471, 339] on span at bounding box center [468, 340] width 8 height 8
click at [864, 457] on button "确 定" at bounding box center [868, 456] width 34 height 17
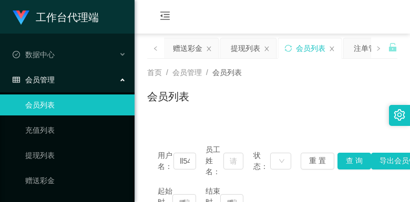
drag, startPoint x: 300, startPoint y: 14, endPoint x: 322, endPoint y: 1, distance: 25.2
click at [300, 13] on div "会员购单 在线人数 0 1 2 3 4 5 6 7 8 9 0 1 2 3 4 5 6 7 8 9 0 1 2 3 4 5 6 7 8 9 0 1 2 3 4…" at bounding box center [271, 17] width 275 height 34
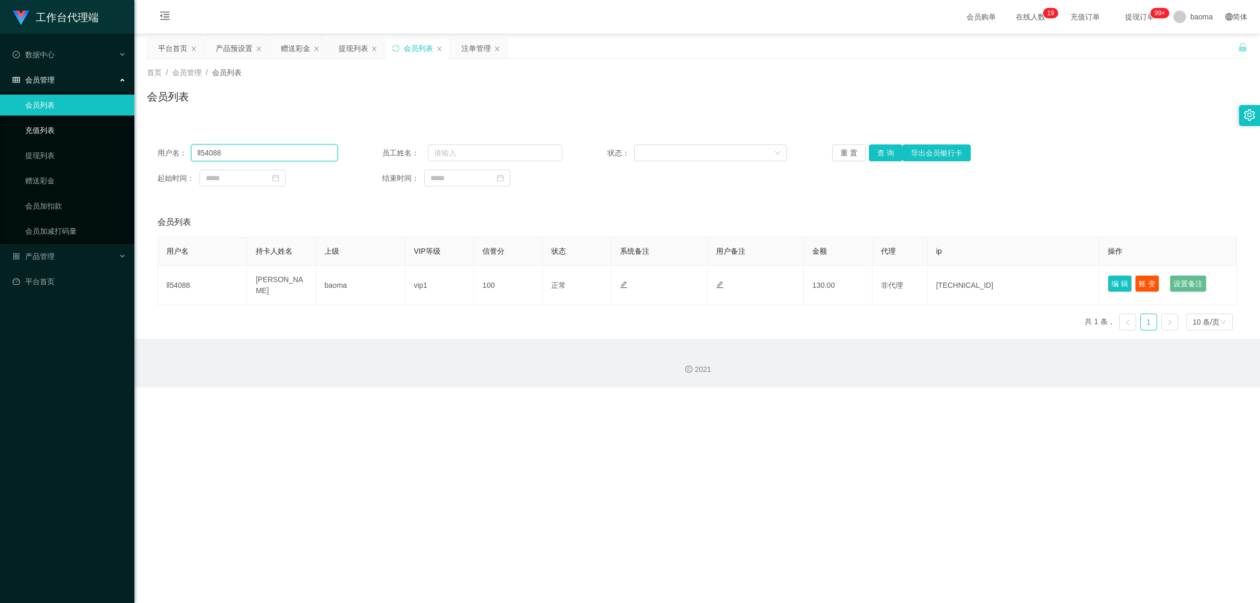
drag, startPoint x: 187, startPoint y: 149, endPoint x: 59, endPoint y: 127, distance: 130.5
click at [46, 122] on section "工作台代理端 数据中心 会员管理 会员列表 充值列表 提现列表 赠送彩金 会员加扣款 会员加减打码量 产品管理 开奖记录 注单管理 产品列表 即时注单 产品预…" at bounding box center [630, 193] width 1260 height 387
paste input "93490064"
type input "93490064"
click at [877, 151] on button "查 询" at bounding box center [886, 152] width 34 height 17
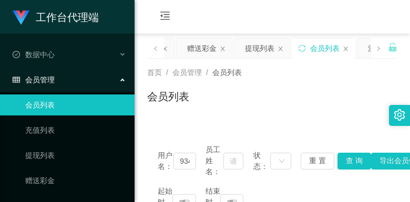
click at [305, 76] on div "首页 / 会员管理 / 会员列表 /" at bounding box center [272, 72] width 250 height 11
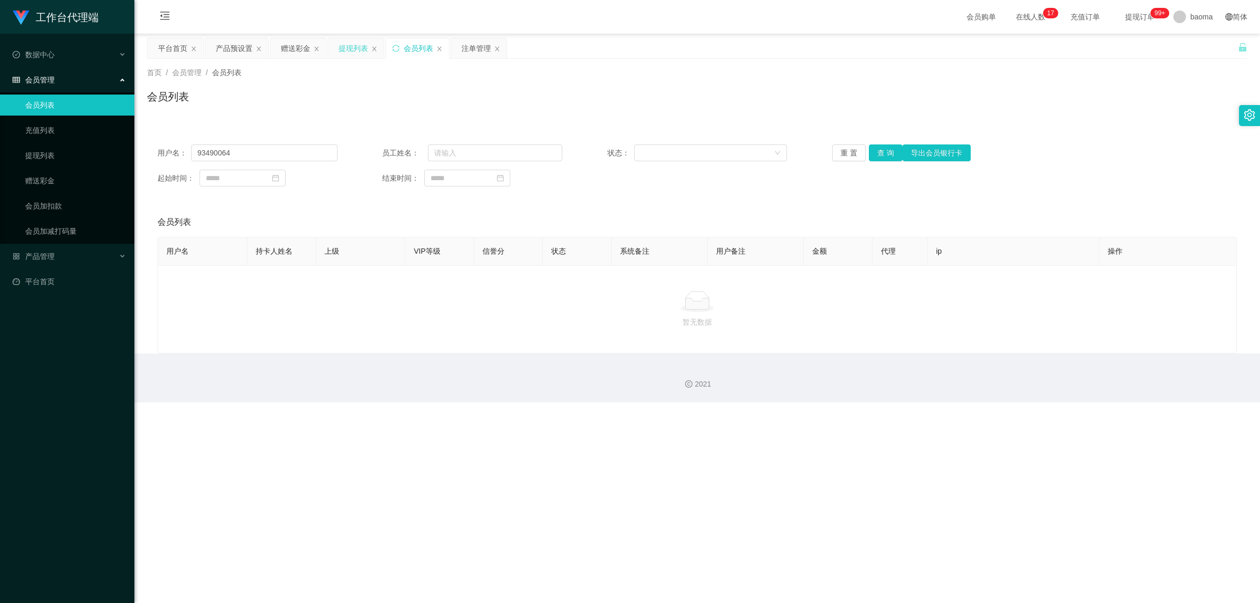
click at [344, 49] on div "提现列表" at bounding box center [353, 48] width 29 height 20
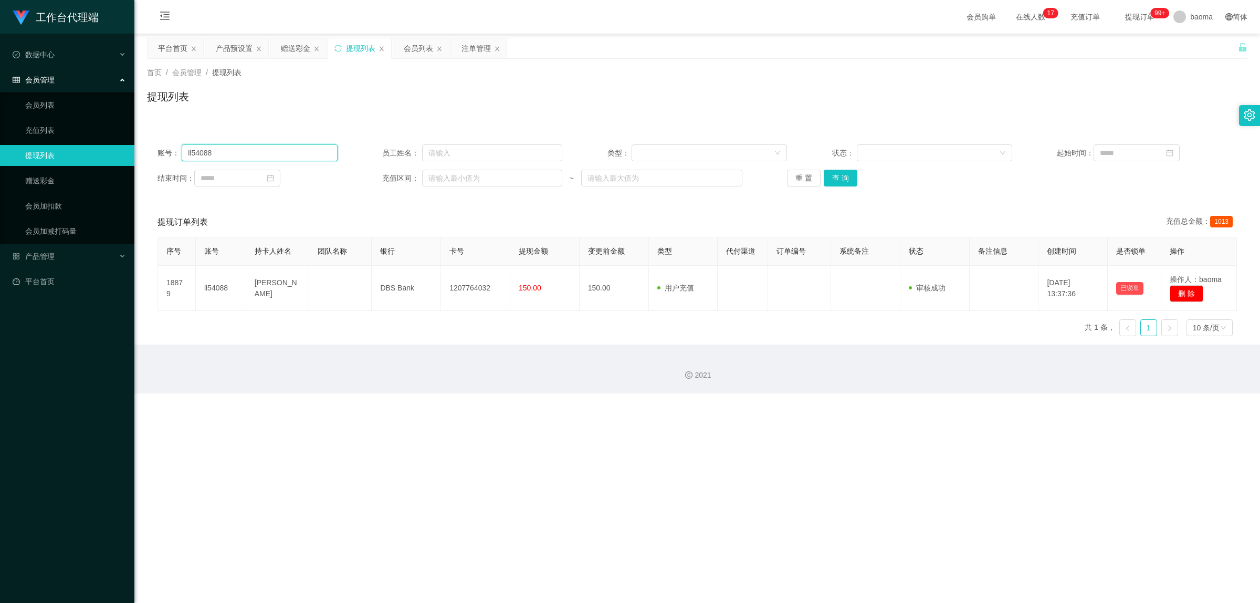
click at [274, 156] on input "ll54088" at bounding box center [259, 152] width 155 height 17
click at [842, 177] on button "查 询" at bounding box center [841, 178] width 34 height 17
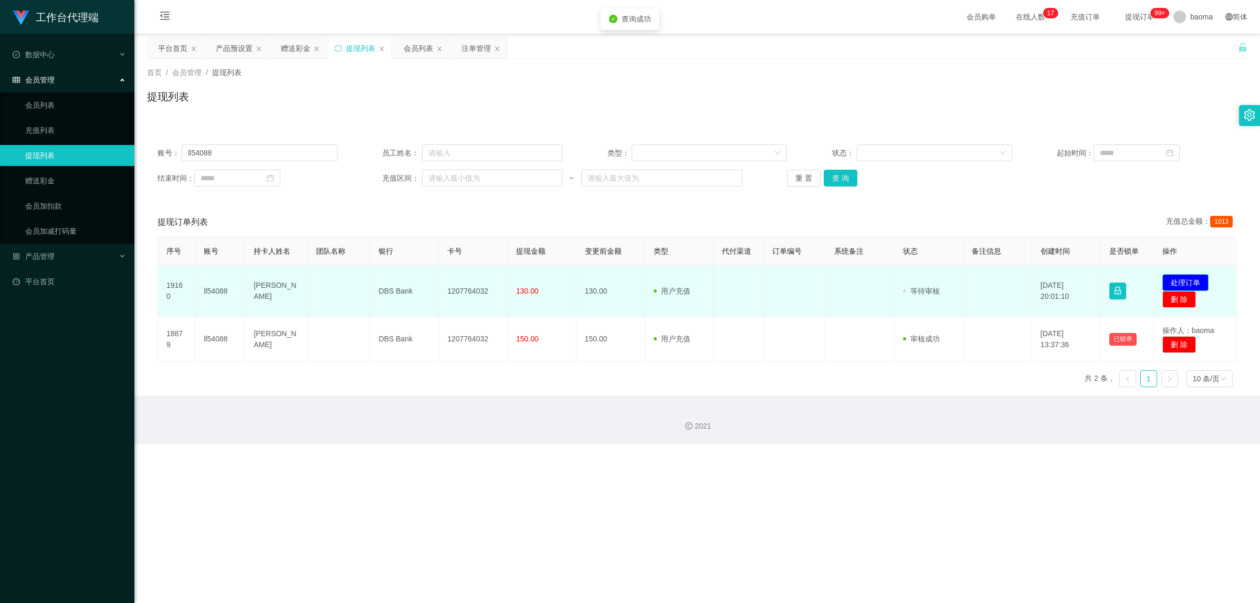
click at [1191, 279] on button "处理订单" at bounding box center [1185, 282] width 46 height 17
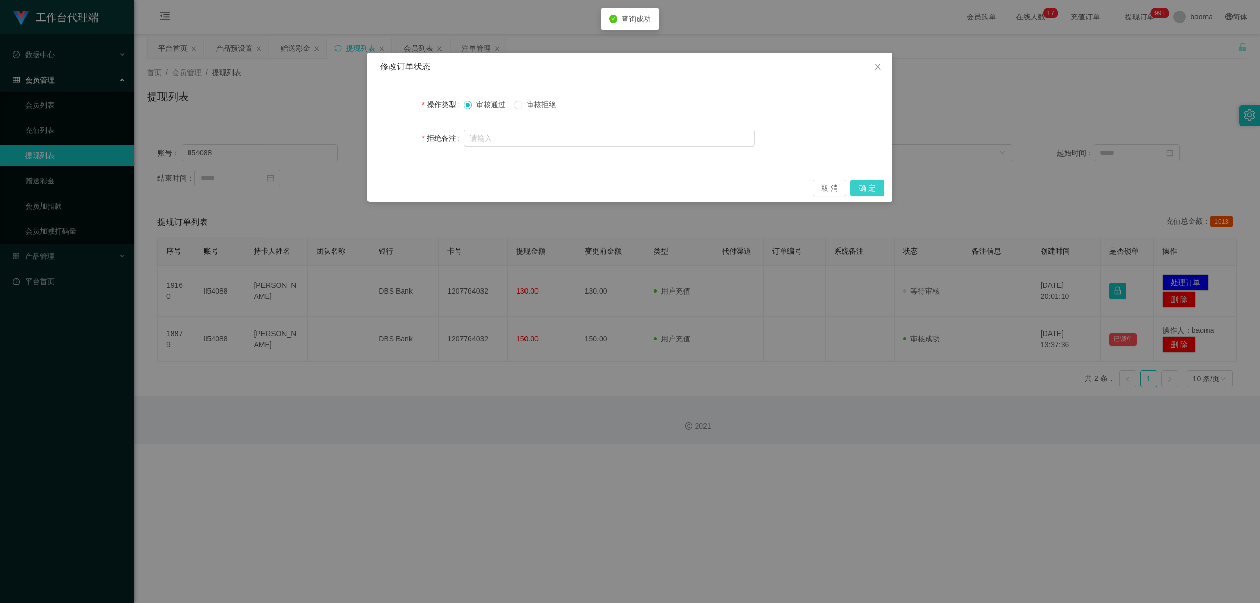
click at [861, 183] on button "确 定" at bounding box center [868, 188] width 34 height 17
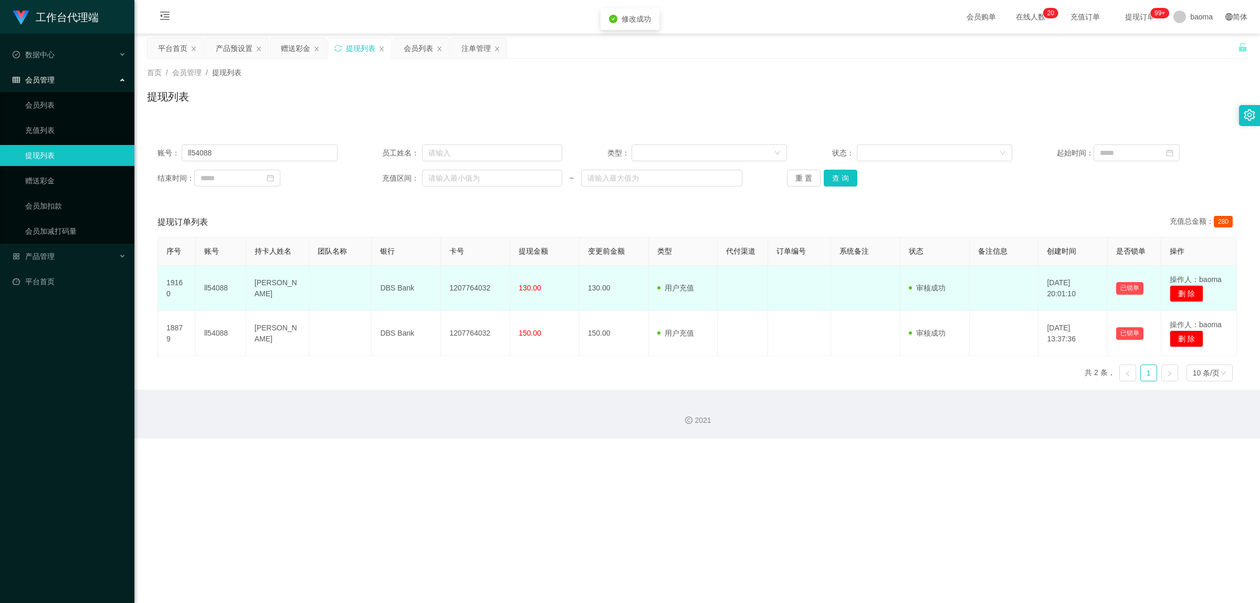
click at [478, 286] on td "1207764032" at bounding box center [475, 288] width 69 height 45
click at [478, 285] on td "1207764032" at bounding box center [475, 288] width 69 height 45
copy td "1207764032"
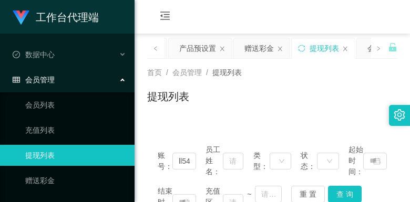
click at [258, 23] on div "会员购单 在线人数 0 1 2 3 4 5 6 7 8 9 0 1 2 3 4 5 6 7 8 9 0 1 2 3 4 5 6 7 8 9 0 1 2 3 4…" at bounding box center [271, 17] width 275 height 34
drag, startPoint x: 341, startPoint y: 93, endPoint x: 340, endPoint y: 82, distance: 11.1
click at [340, 89] on div "提现列表" at bounding box center [272, 101] width 250 height 24
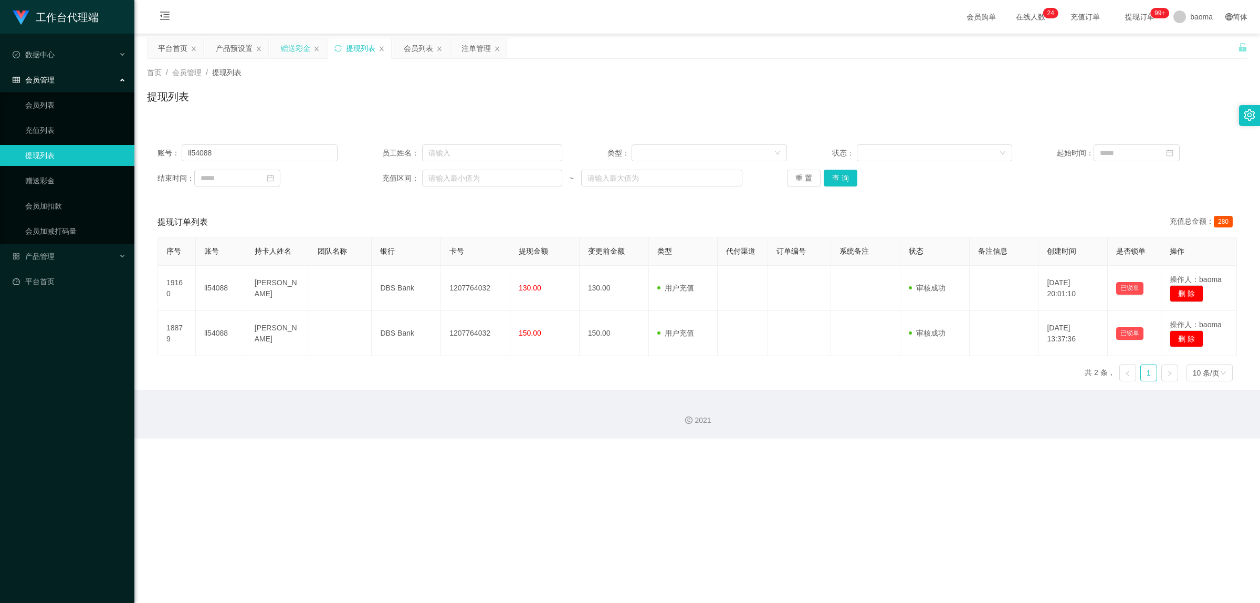
click at [290, 51] on div "赠送彩金" at bounding box center [295, 48] width 29 height 20
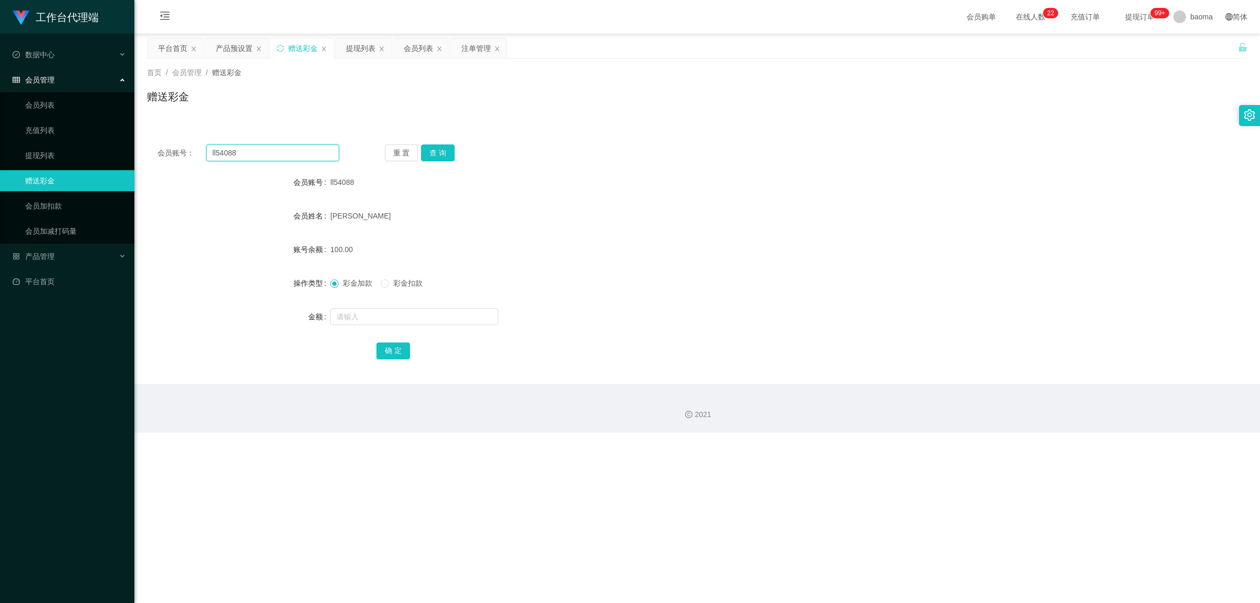
drag, startPoint x: 268, startPoint y: 150, endPoint x: 153, endPoint y: 129, distance: 117.4
click at [153, 129] on div "会员账号： ll54088 重 置 查 询 会员账号 ll54088 会员姓名 LIM YAN LOONG 账号余额 100.00 操作类型 彩金加款 彩金扣…" at bounding box center [697, 252] width 1101 height 263
click at [437, 154] on button "查 询" at bounding box center [438, 152] width 34 height 17
click at [356, 315] on input "text" at bounding box center [414, 316] width 168 height 17
type input "112"
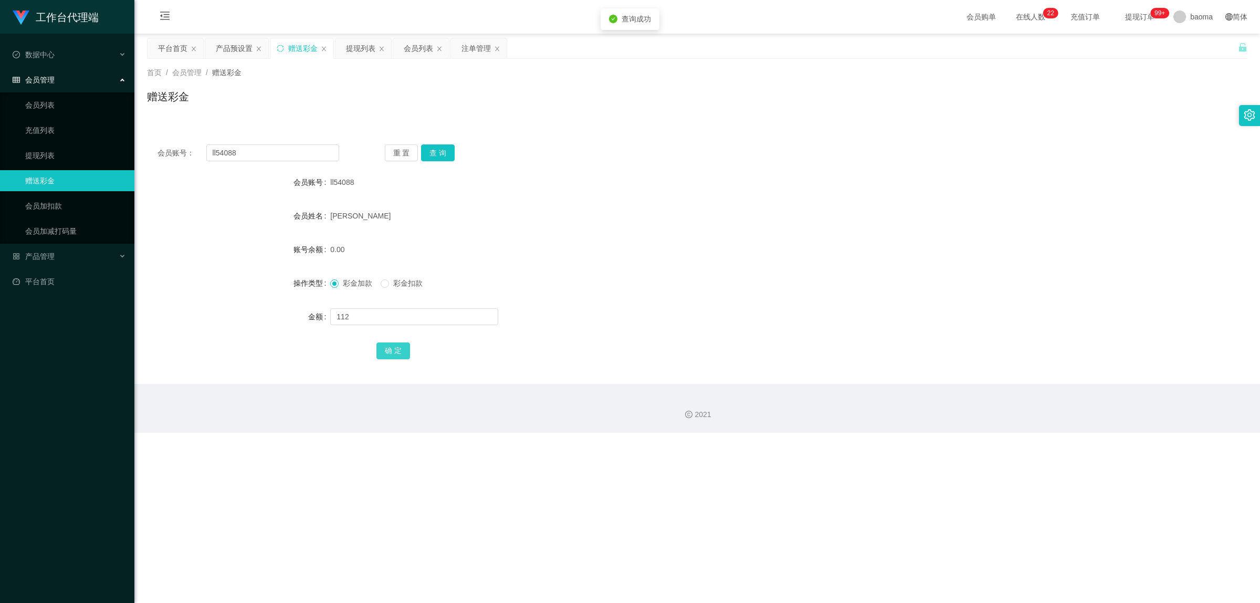
click at [390, 354] on button "确 定" at bounding box center [393, 350] width 34 height 17
click at [347, 43] on div "提现列表" at bounding box center [360, 48] width 29 height 20
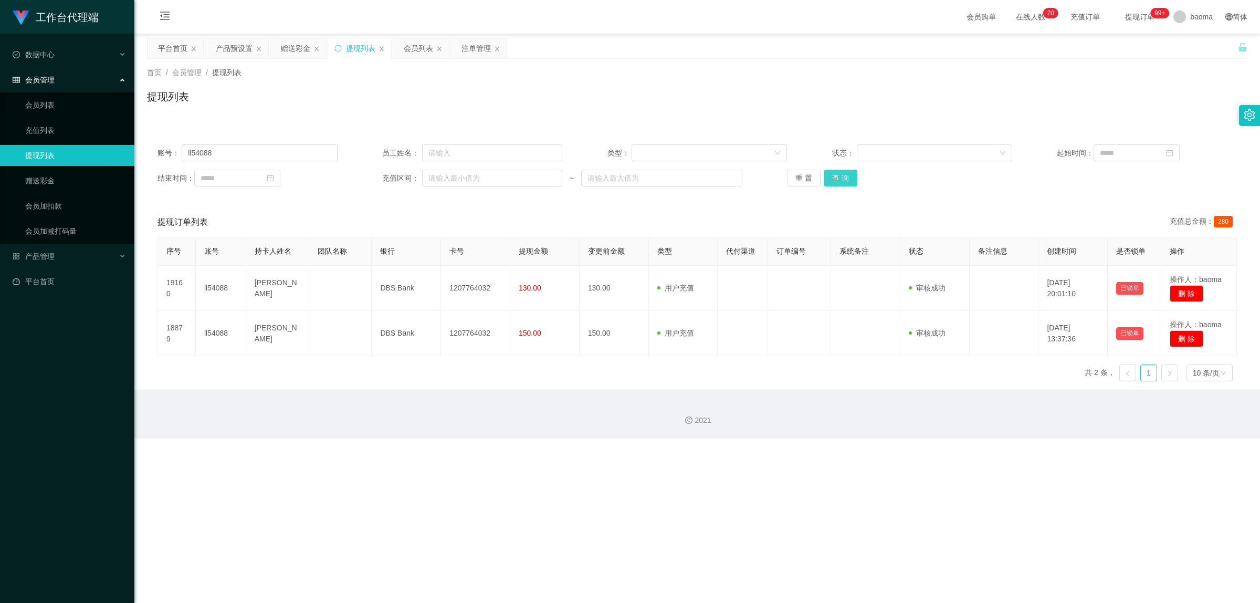
click at [840, 185] on button "查 询" at bounding box center [841, 178] width 34 height 17
drag, startPoint x: 285, startPoint y: 159, endPoint x: 77, endPoint y: 150, distance: 208.1
click at [71, 149] on section "工作台代理端 数据中心 会员管理 会员列表 充值列表 提现列表 赠送彩金 会员加扣款 会员加减打码量 产品管理 开奖记录 注单管理 产品列表 即时注单 产品预…" at bounding box center [630, 219] width 1260 height 438
drag, startPoint x: 844, startPoint y: 180, endPoint x: 873, endPoint y: 180, distance: 28.4
click at [846, 180] on button "查 询" at bounding box center [841, 178] width 34 height 17
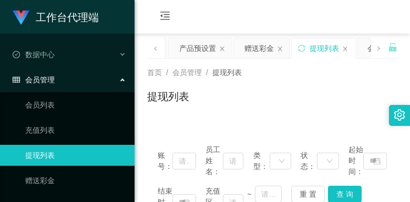
drag, startPoint x: 357, startPoint y: 95, endPoint x: 343, endPoint y: 88, distance: 15.7
click at [352, 93] on div "提现列表" at bounding box center [272, 101] width 250 height 24
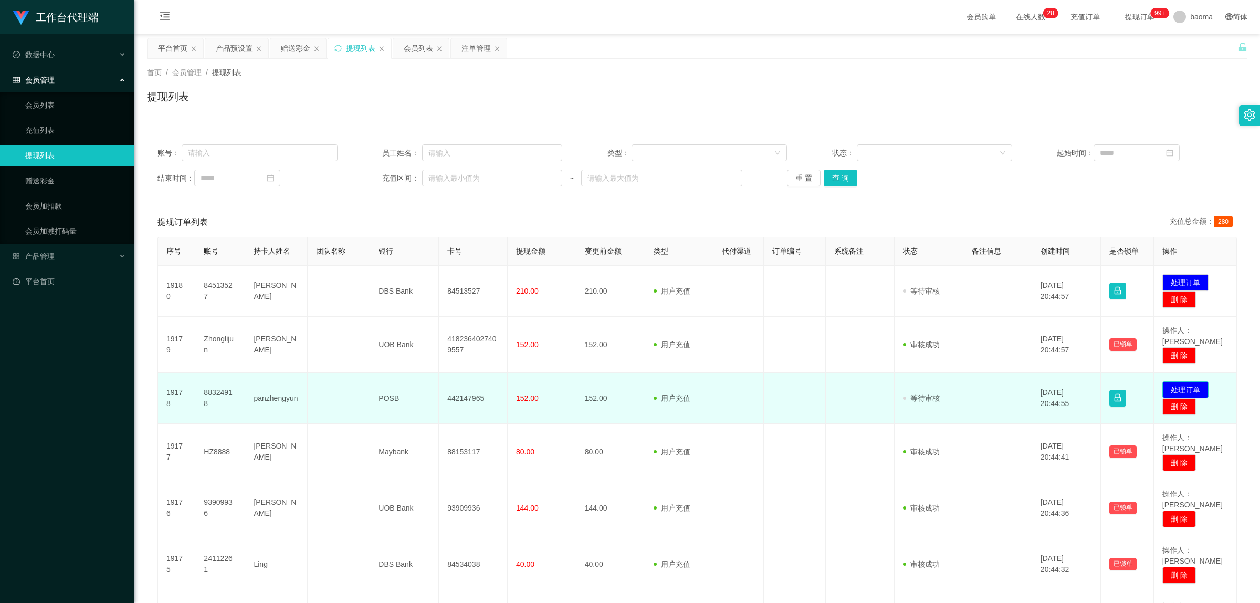
click at [1177, 381] on button "处理订单" at bounding box center [1185, 389] width 46 height 17
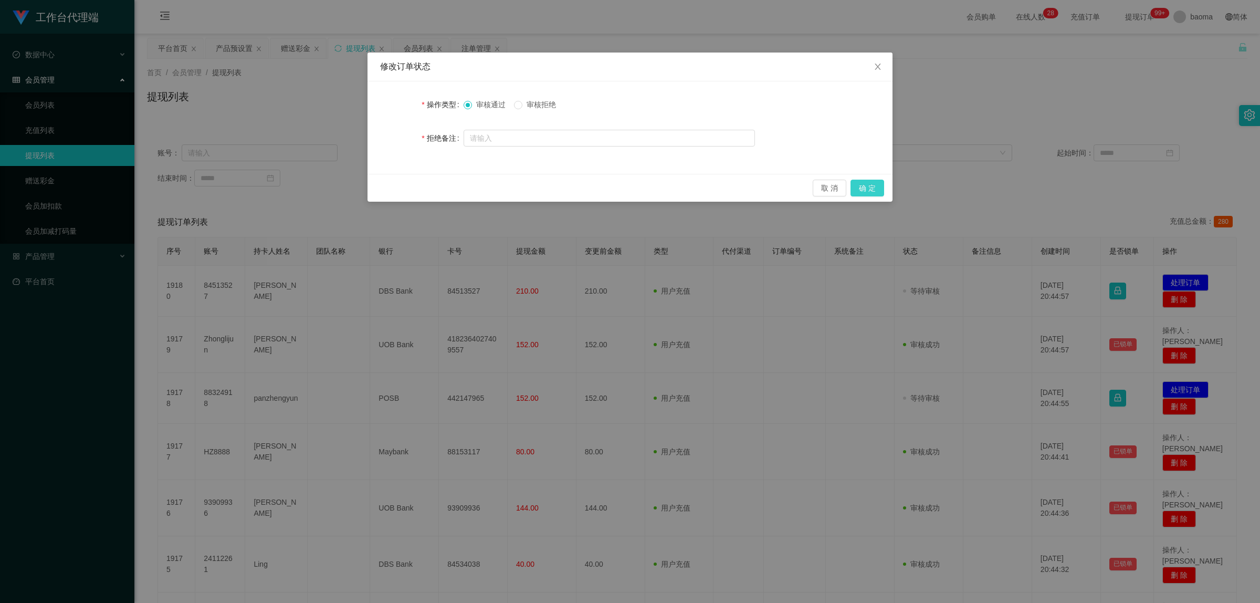
click at [872, 184] on button "确 定" at bounding box center [868, 188] width 34 height 17
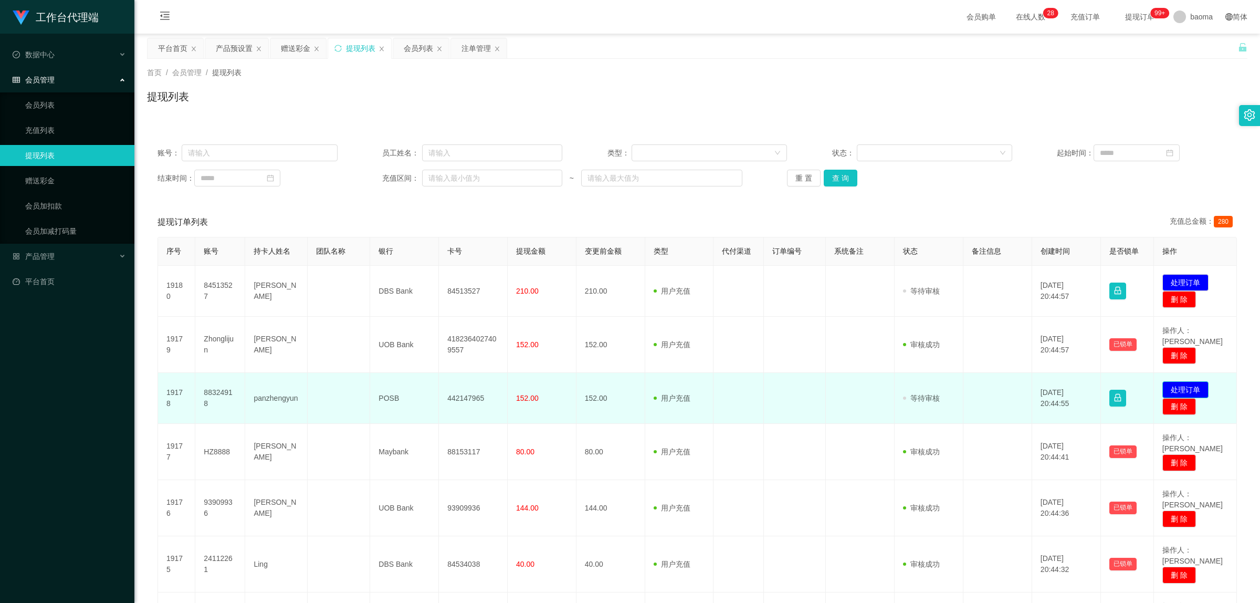
click at [1172, 381] on button "处理订单" at bounding box center [1185, 389] width 46 height 17
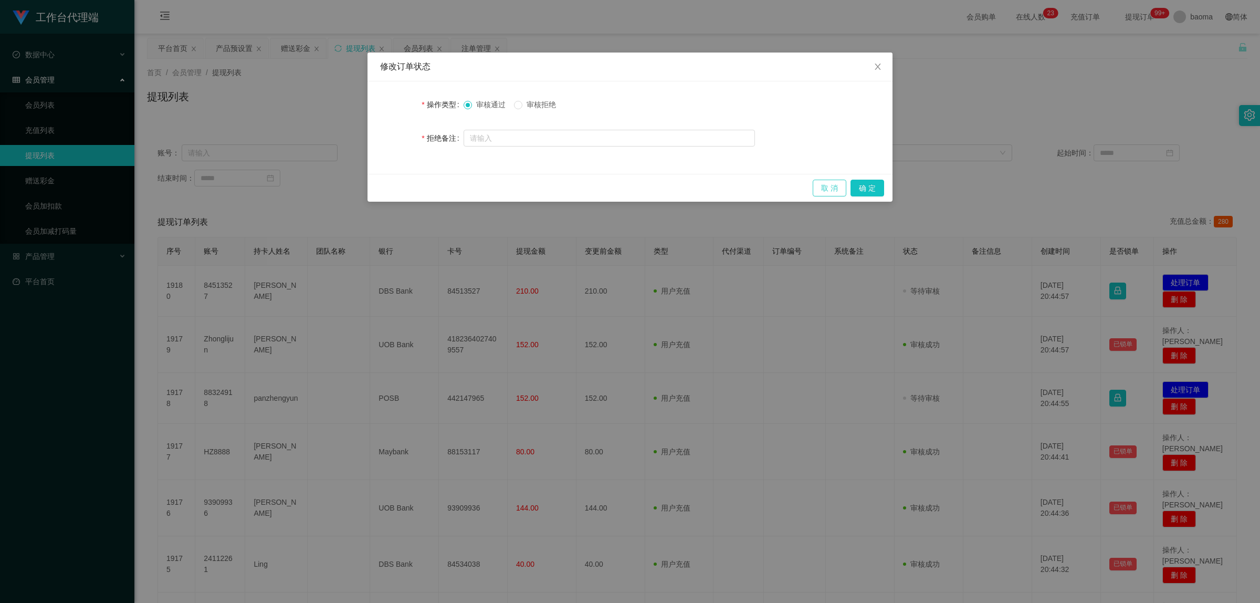
click at [831, 181] on button "取 消" at bounding box center [830, 188] width 34 height 17
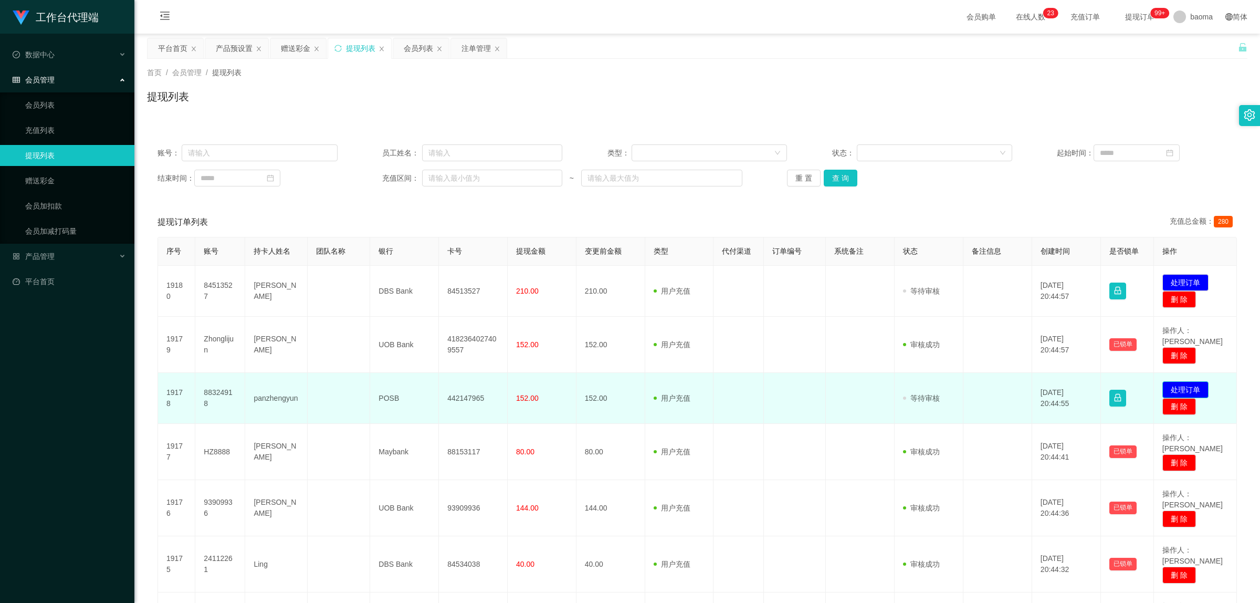
scroll to position [66, 0]
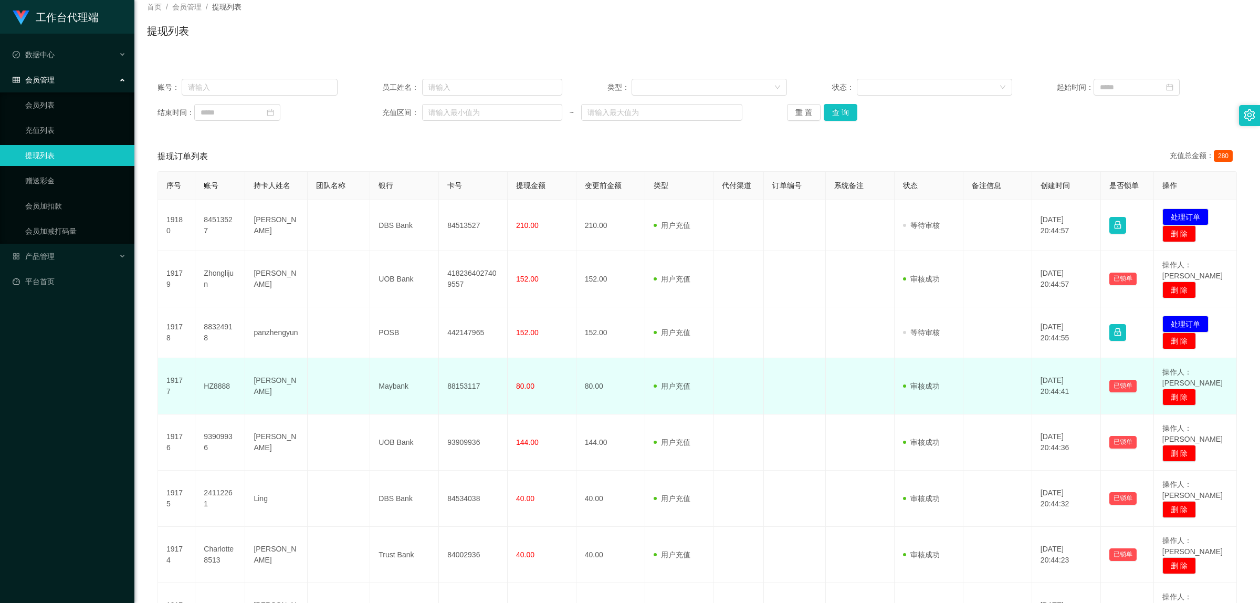
click at [472, 369] on td "88153117" at bounding box center [473, 386] width 69 height 56
click at [473, 369] on td "88153117" at bounding box center [473, 386] width 69 height 56
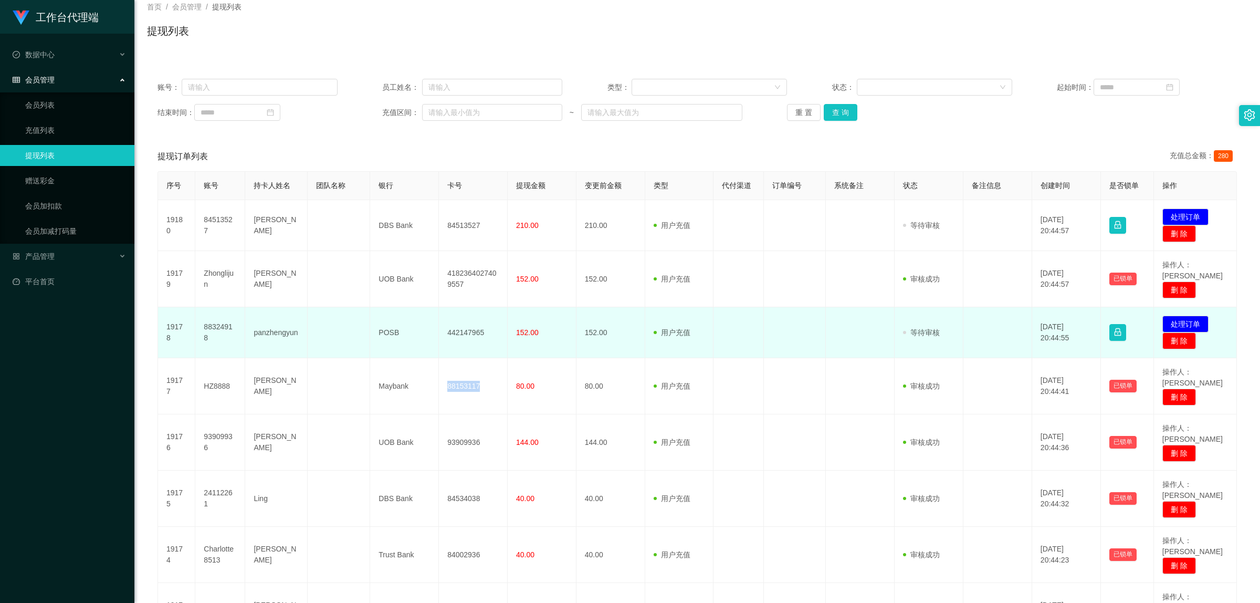
copy td "88153117"
click at [1188, 316] on button "处理订单" at bounding box center [1185, 324] width 46 height 17
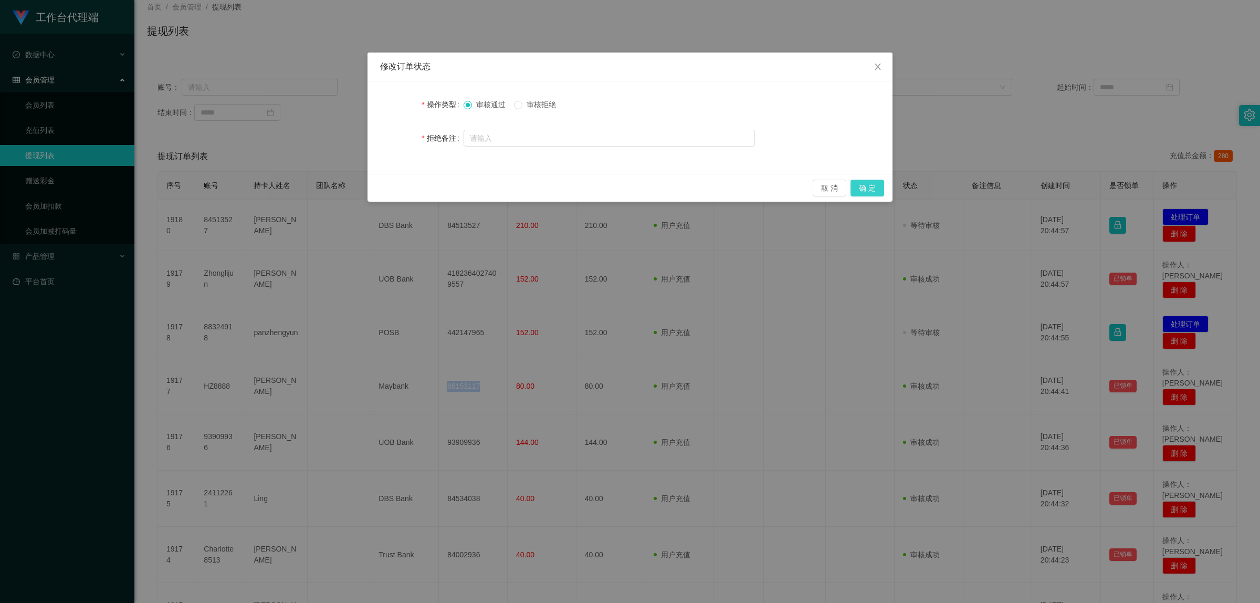
click at [876, 180] on button "确 定" at bounding box center [868, 188] width 34 height 17
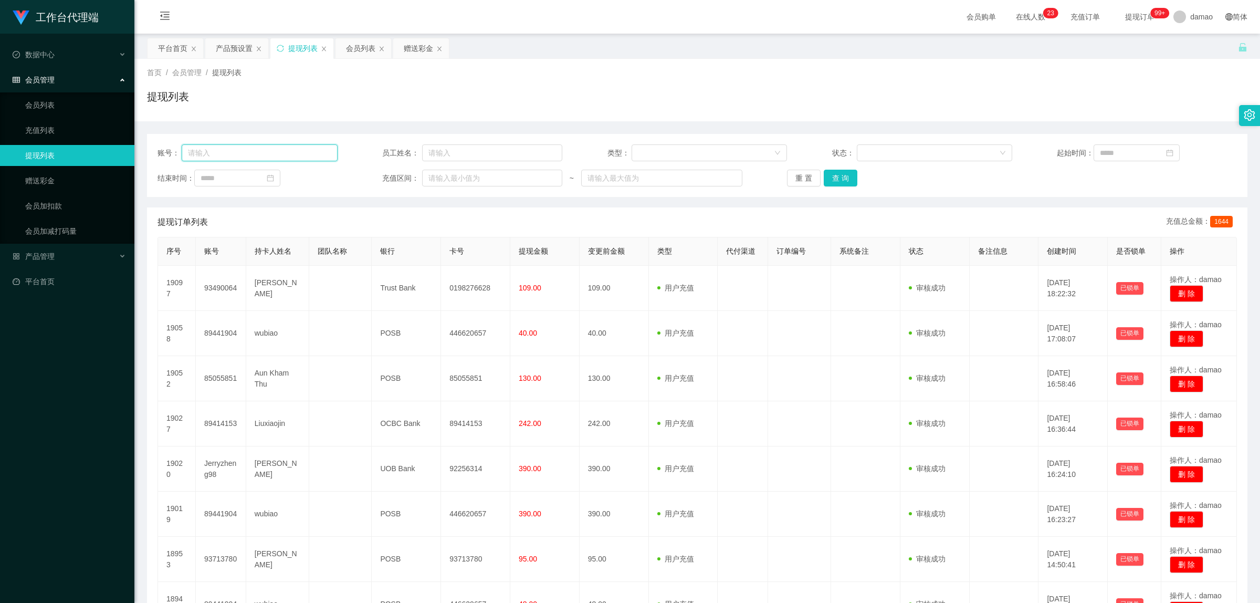
click at [255, 158] on input "text" at bounding box center [259, 152] width 155 height 17
drag, startPoint x: 408, startPoint y: 50, endPoint x: 405, endPoint y: 62, distance: 12.0
click at [410, 50] on div "赠送彩金" at bounding box center [418, 48] width 29 height 20
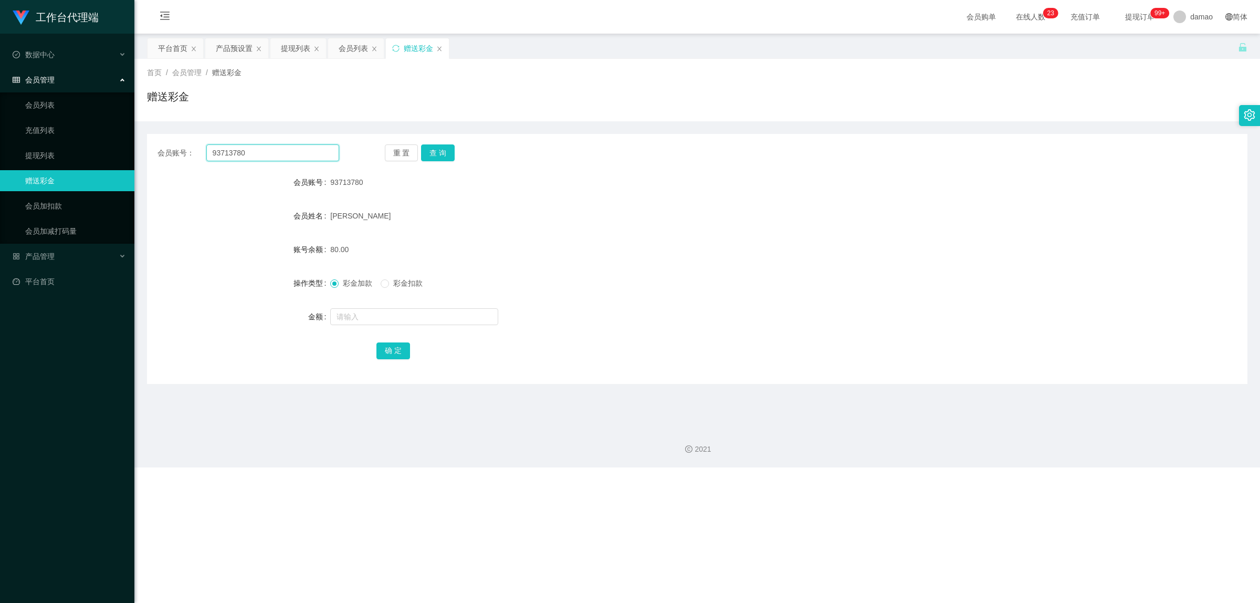
drag, startPoint x: 221, startPoint y: 151, endPoint x: 172, endPoint y: 140, distance: 50.5
click at [171, 141] on div "会员账号： 93713780 重 置 查 询 会员账号 93713780 会员姓名 Nitin Kanojia 账号余额 80.00 操作类型 彩金加款 彩金…" at bounding box center [697, 259] width 1101 height 250
paste input "490064"
type input "93490064"
drag, startPoint x: 439, startPoint y: 150, endPoint x: 429, endPoint y: 155, distance: 10.8
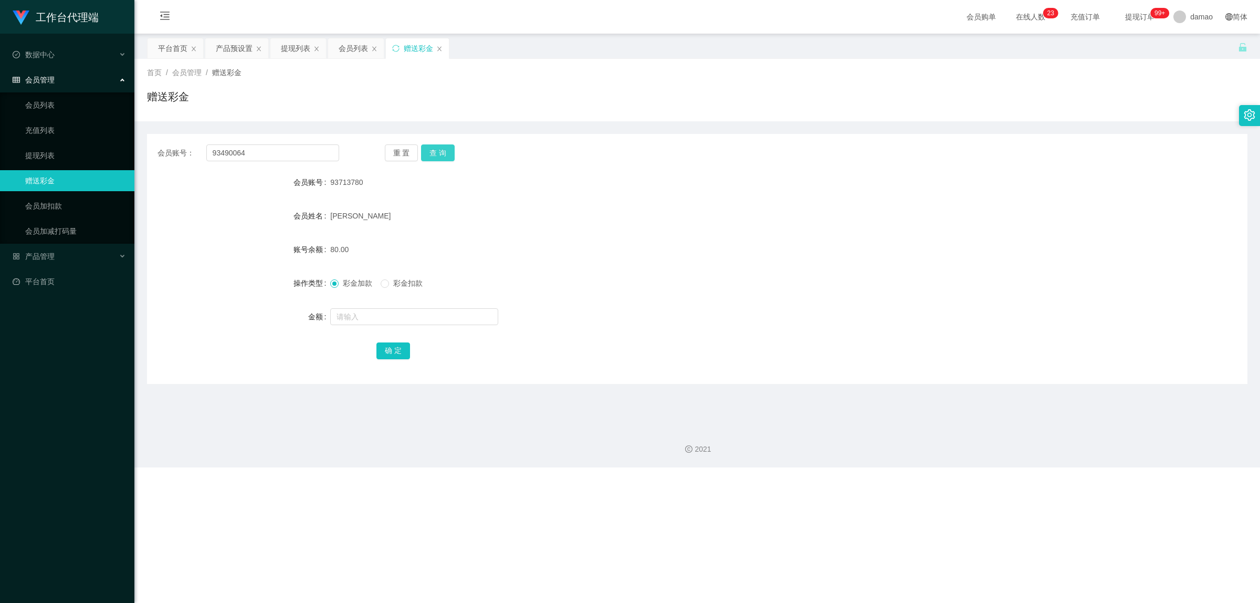
click at [439, 150] on button "查 询" at bounding box center [438, 152] width 34 height 17
click at [371, 321] on input "text" at bounding box center [414, 316] width 168 height 17
type input "100"
click at [402, 349] on button "确 定" at bounding box center [393, 350] width 34 height 17
click at [348, 51] on div "会员列表" at bounding box center [353, 48] width 29 height 20
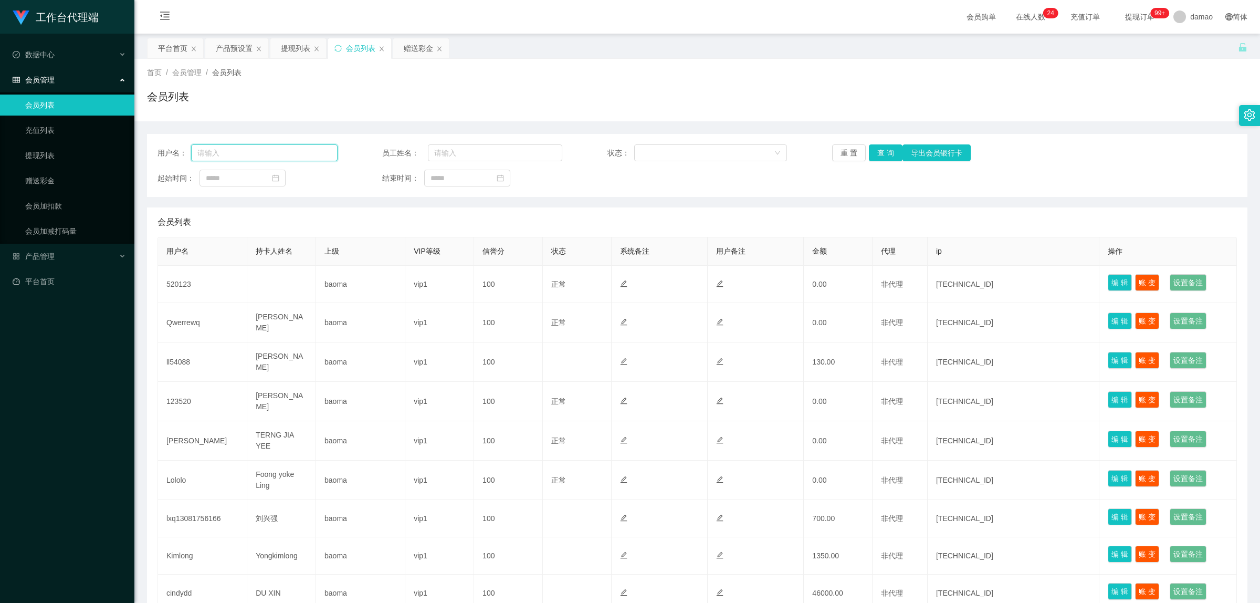
click at [316, 153] on input "text" at bounding box center [264, 152] width 146 height 17
paste input "93490064"
type input "93490064"
click at [887, 150] on button "查 询" at bounding box center [886, 152] width 34 height 17
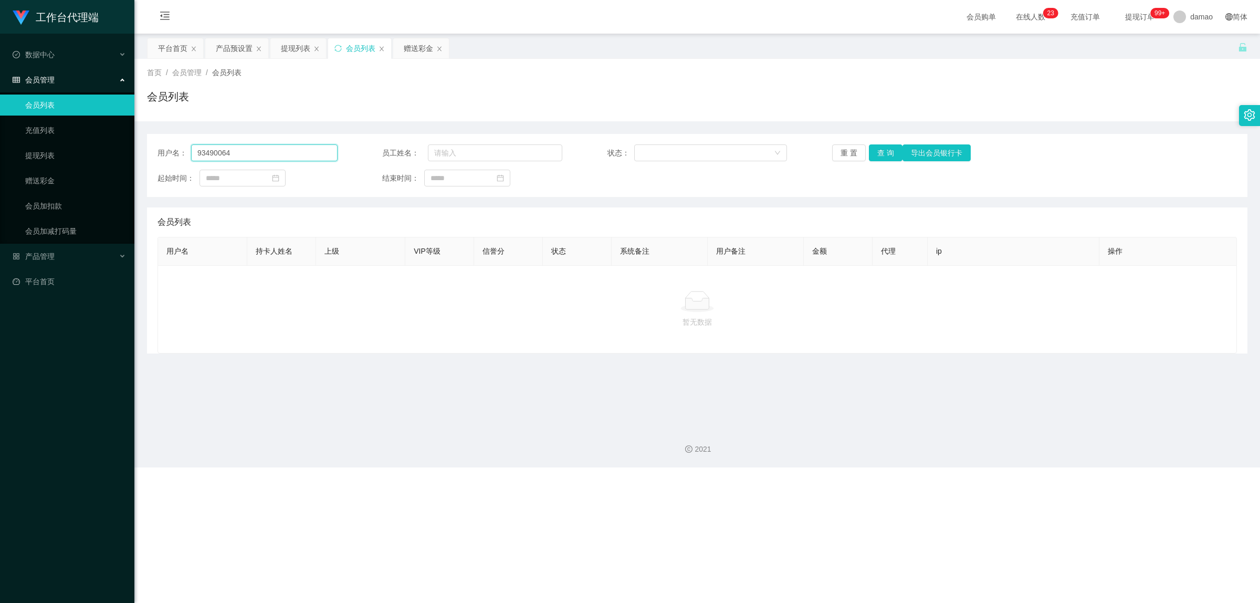
click at [271, 153] on input "93490064" at bounding box center [264, 152] width 146 height 17
drag, startPoint x: 257, startPoint y: 152, endPoint x: 101, endPoint y: 129, distance: 157.6
click at [99, 127] on section "工作台代理端 数据中心 会员管理 会员列表 充值列表 提现列表 赠送彩金 会员加扣款 会员加减打码量 产品管理 平台首页 保存配置 重置配置 整体风格设置 主…" at bounding box center [630, 233] width 1260 height 467
click at [880, 155] on button "查 询" at bounding box center [886, 152] width 34 height 17
drag, startPoint x: 263, startPoint y: 154, endPoint x: 130, endPoint y: 142, distance: 132.8
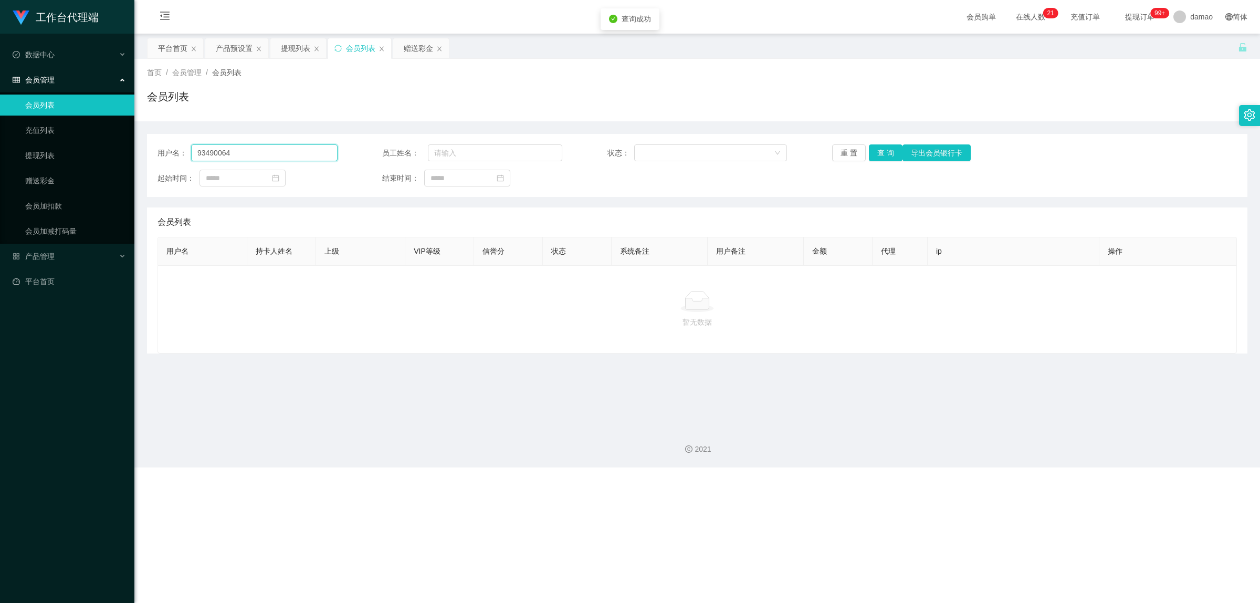
click at [130, 144] on section "工作台代理端 数据中心 会员管理 会员列表 充值列表 提现列表 赠送彩金 会员加扣款 会员加减打码量 产品管理 平台首页 保存配置 重置配置 整体风格设置 主…" at bounding box center [630, 233] width 1260 height 467
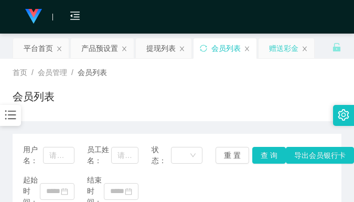
drag, startPoint x: 276, startPoint y: 103, endPoint x: 285, endPoint y: 38, distance: 66.2
click at [277, 100] on div "会员列表" at bounding box center [177, 101] width 329 height 24
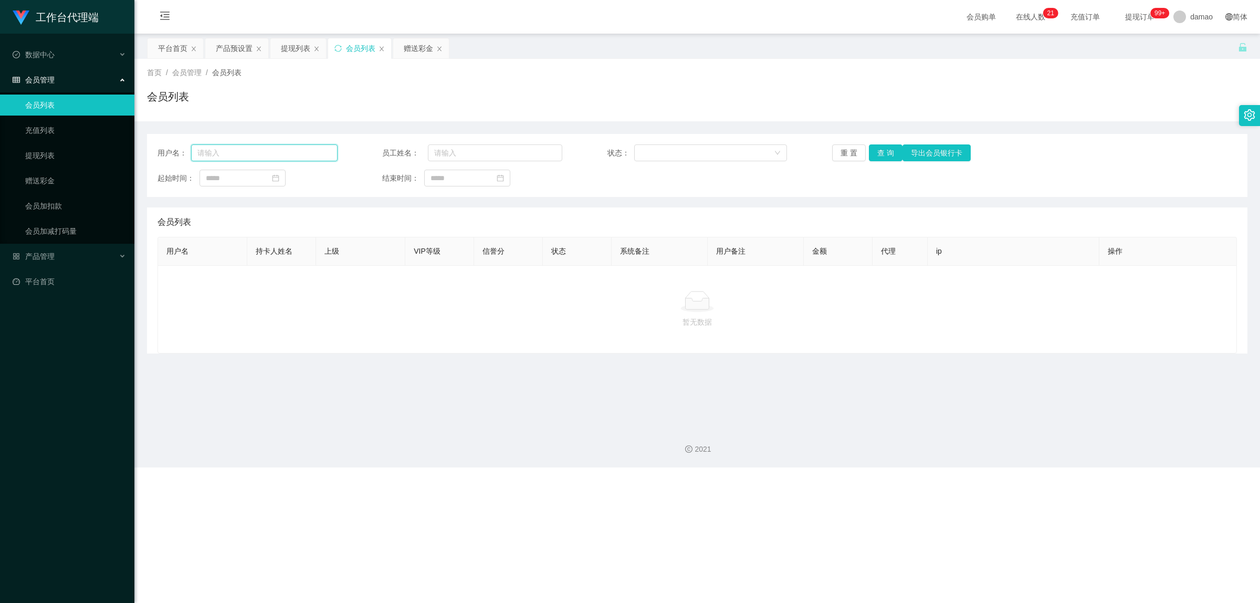
click at [239, 159] on input "text" at bounding box center [264, 152] width 146 height 17
paste input "93490064"
type input "93490064"
click at [885, 152] on button "查 询" at bounding box center [886, 152] width 34 height 17
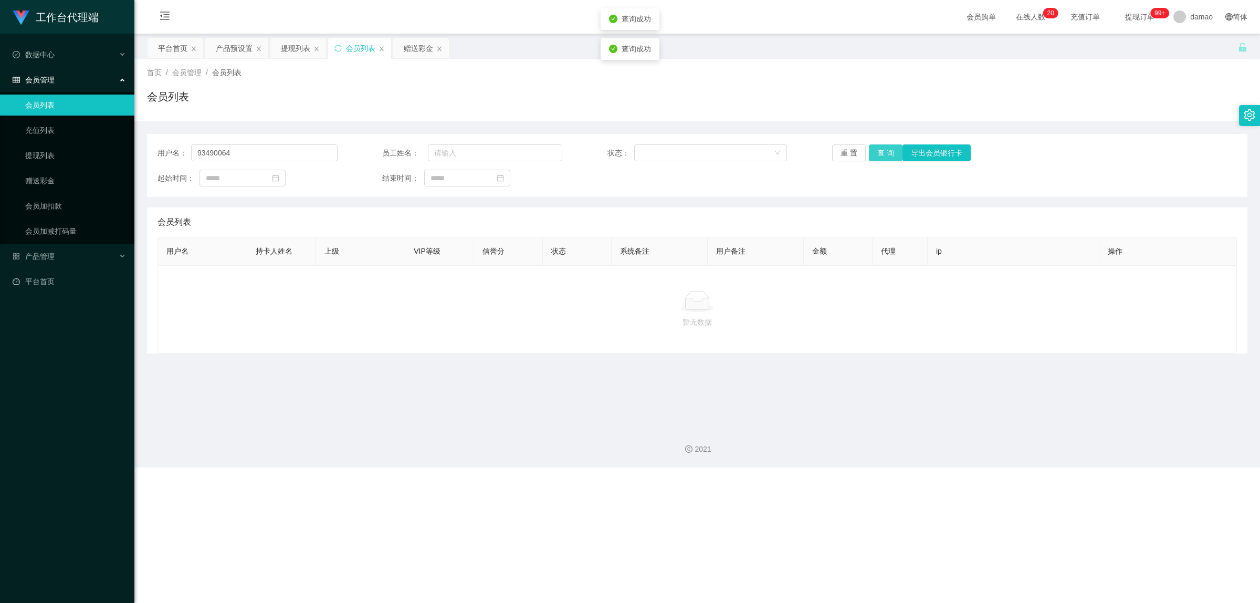
drag, startPoint x: 885, startPoint y: 152, endPoint x: 893, endPoint y: 154, distance: 8.0
click at [886, 152] on button "查 询" at bounding box center [886, 152] width 34 height 17
click at [893, 154] on button "查 询" at bounding box center [886, 152] width 34 height 17
click at [353, 48] on div "会员列表" at bounding box center [360, 48] width 29 height 20
drag, startPoint x: 264, startPoint y: 148, endPoint x: 72, endPoint y: 117, distance: 194.1
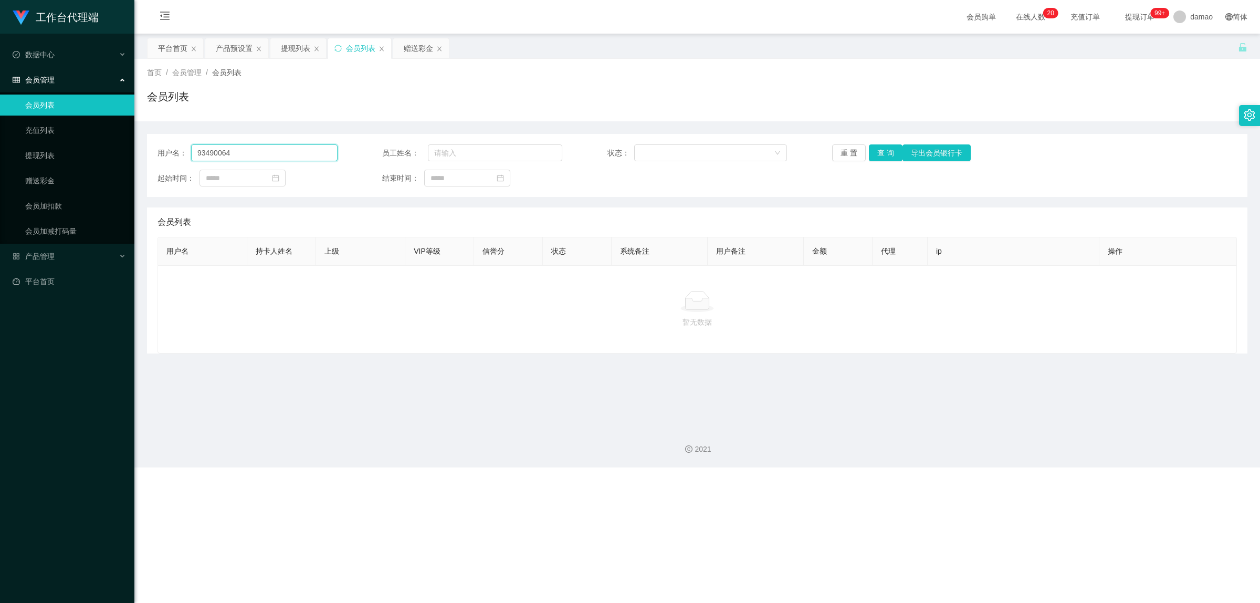
click at [75, 117] on section "工作台代理端 数据中心 会员管理 会员列表 充值列表 提现列表 赠送彩金 会员加扣款 会员加减打码量 产品管理 平台首页 保存配置 重置配置 整体风格设置 主…" at bounding box center [630, 233] width 1260 height 467
click at [881, 148] on button "查 询" at bounding box center [886, 152] width 34 height 17
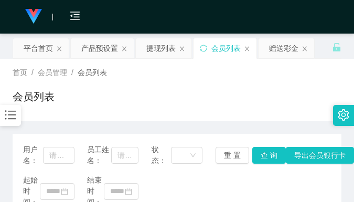
click at [314, 80] on div "首页 / 会员管理 / 会员列表 / 会员列表" at bounding box center [177, 90] width 329 height 46
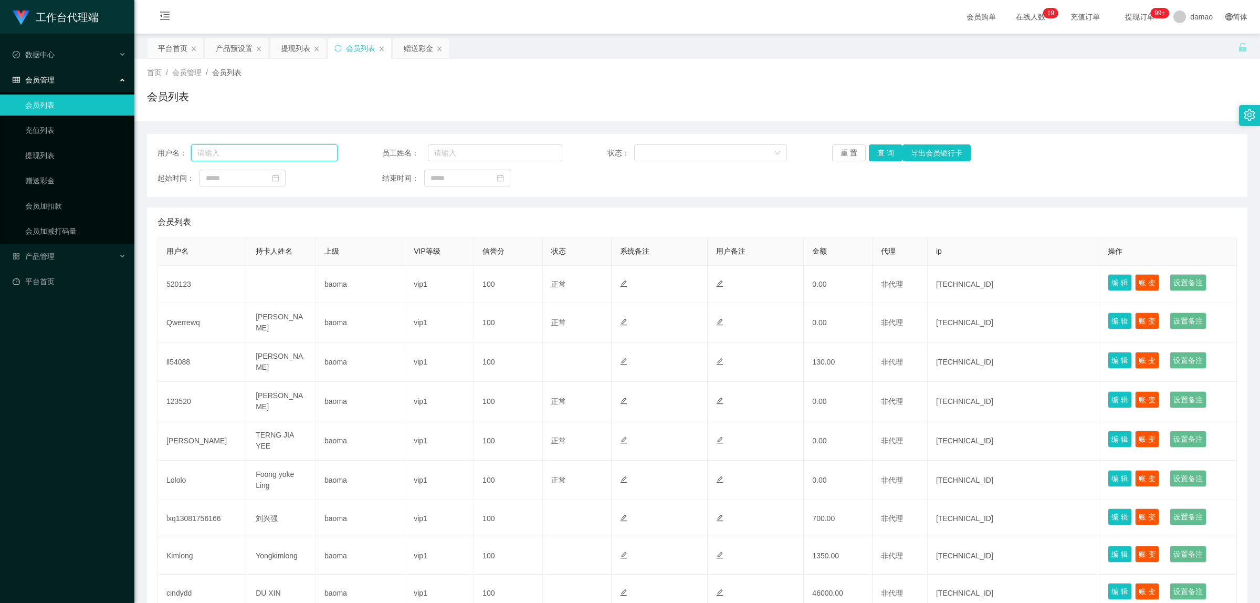
click at [243, 148] on input "text" at bounding box center [264, 152] width 146 height 17
paste input "93490064"
type input "93490064"
click at [881, 151] on button "查 询" at bounding box center [886, 152] width 34 height 17
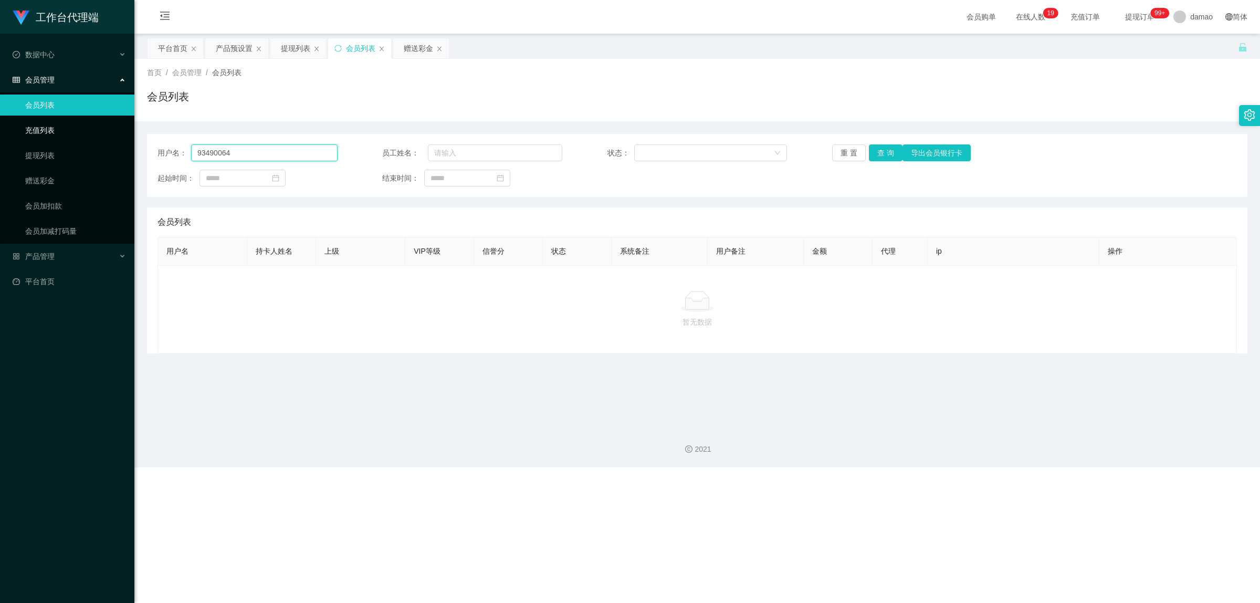
drag, startPoint x: 235, startPoint y: 155, endPoint x: 82, endPoint y: 120, distance: 156.9
click at [71, 121] on section "工作台代理端 数据中心 会员管理 会员列表 充值列表 提现列表 赠送彩金 会员加扣款 会员加减打码量 产品管理 平台首页 保存配置 重置配置 整体风格设置 主…" at bounding box center [630, 233] width 1260 height 467
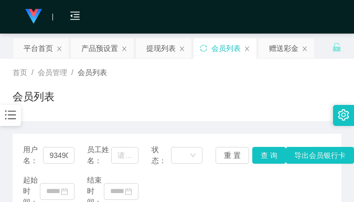
click at [205, 82] on div "首页 / 会员管理 / 会员列表 / 会员列表" at bounding box center [177, 90] width 329 height 46
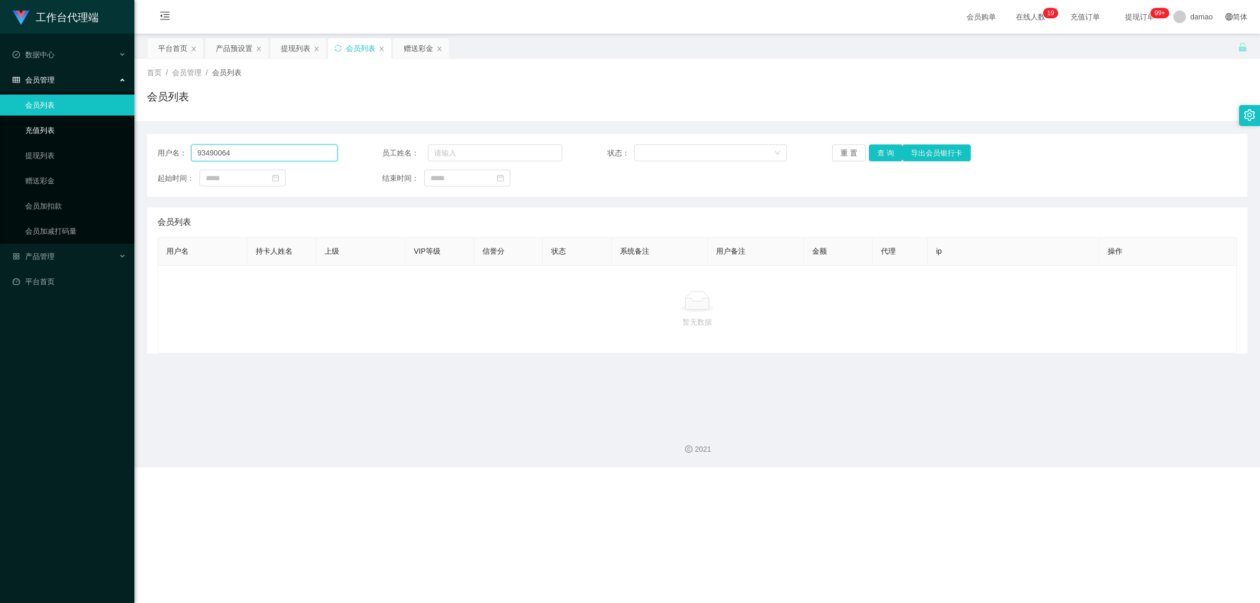
drag, startPoint x: 245, startPoint y: 153, endPoint x: 17, endPoint y: 130, distance: 229.1
click at [18, 130] on section "工作台代理端 数据中心 会员管理 会员列表 充值列表 提现列表 赠送彩金 会员加扣款 会员加减打码量 产品管理 平台首页 保存配置 重置配置 整体风格设置 主…" at bounding box center [630, 233] width 1260 height 467
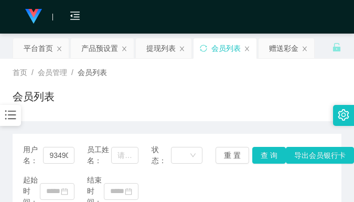
click at [185, 96] on div "会员列表" at bounding box center [177, 101] width 329 height 24
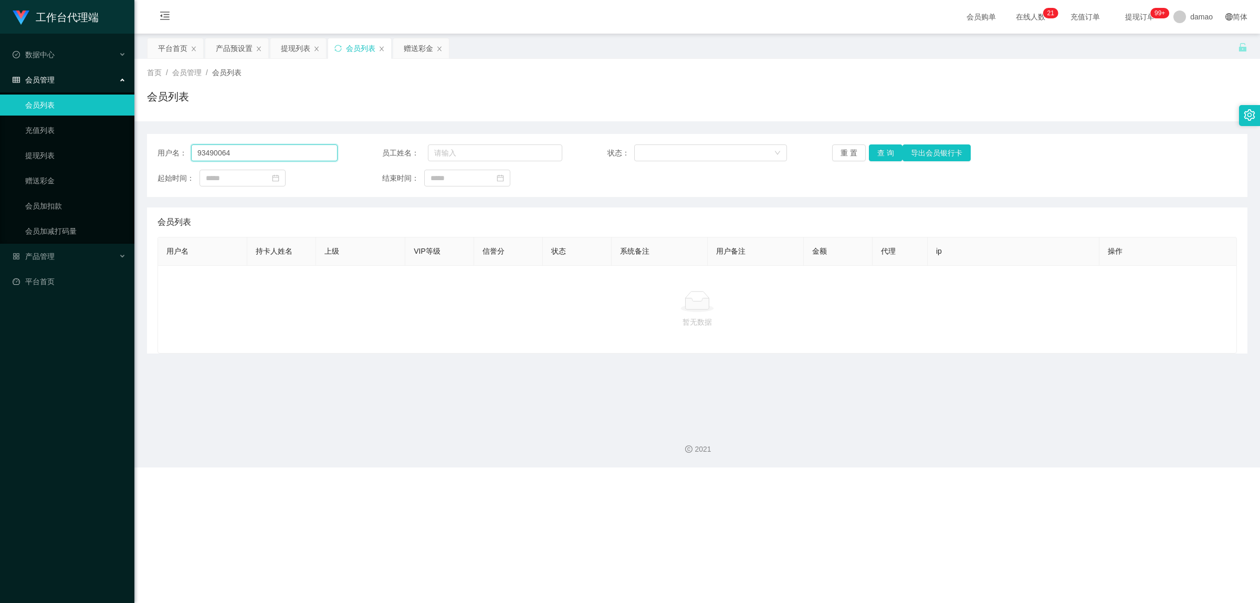
drag, startPoint x: 238, startPoint y: 152, endPoint x: 142, endPoint y: 137, distance: 96.8
click at [113, 135] on section "工作台代理端 数据中心 会员管理 会员列表 充值列表 提现列表 赠送彩金 会员加扣款 会员加减打码量 产品管理 平台首页 保存配置 重置配置 整体风格设置 主…" at bounding box center [630, 233] width 1260 height 467
click at [885, 150] on button "查 询" at bounding box center [886, 152] width 34 height 17
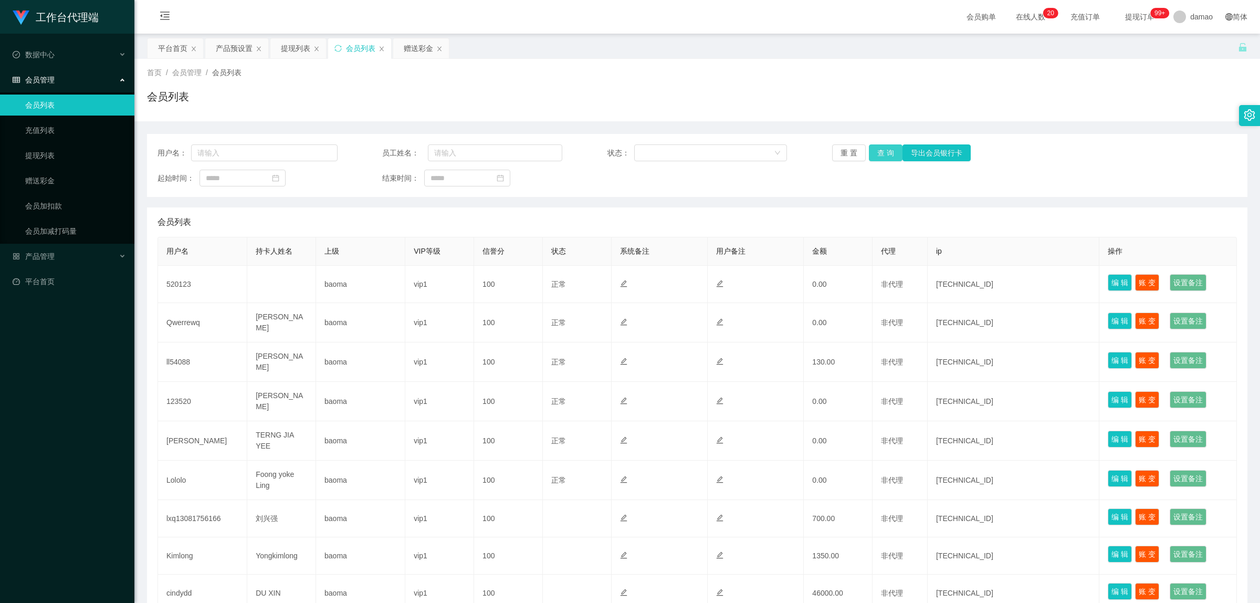
click at [880, 155] on button "查 询" at bounding box center [886, 152] width 34 height 17
click at [229, 155] on input "text" at bounding box center [264, 152] width 146 height 17
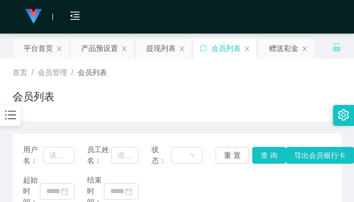
click at [284, 80] on div "首页 / 会员管理 / 会员列表 / 会员列表" at bounding box center [177, 90] width 329 height 46
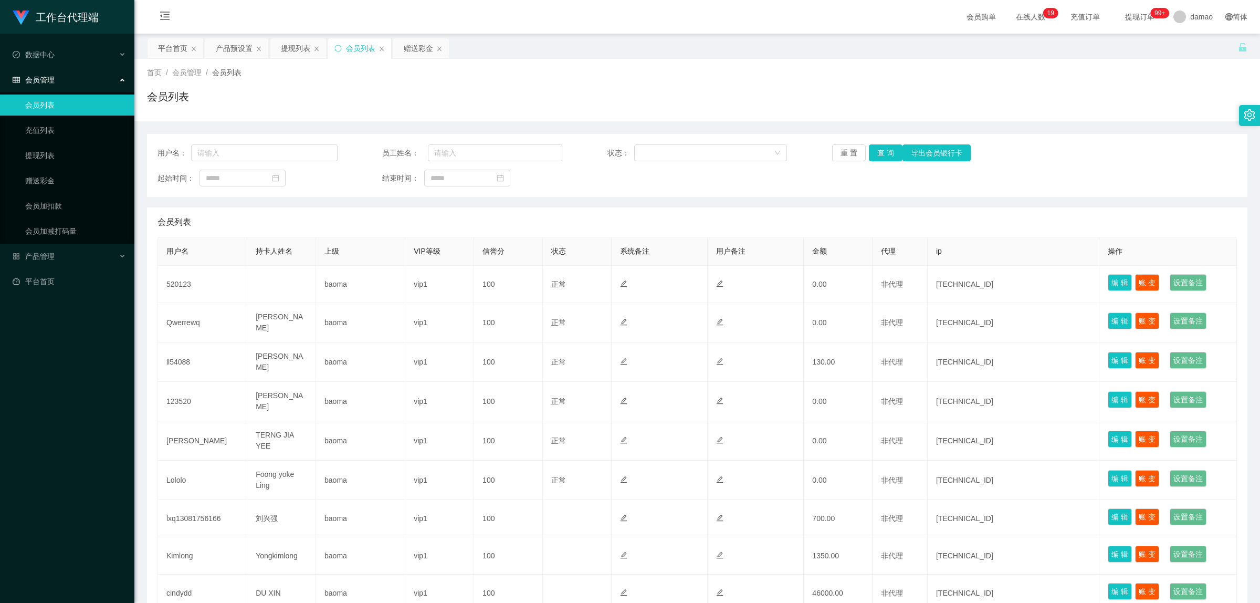
click at [360, 45] on div "会员列表" at bounding box center [360, 48] width 29 height 20
click at [271, 161] on input "text" at bounding box center [264, 152] width 146 height 17
paste input "93490064"
type input "93490064"
click at [874, 155] on button "查 询" at bounding box center [886, 152] width 34 height 17
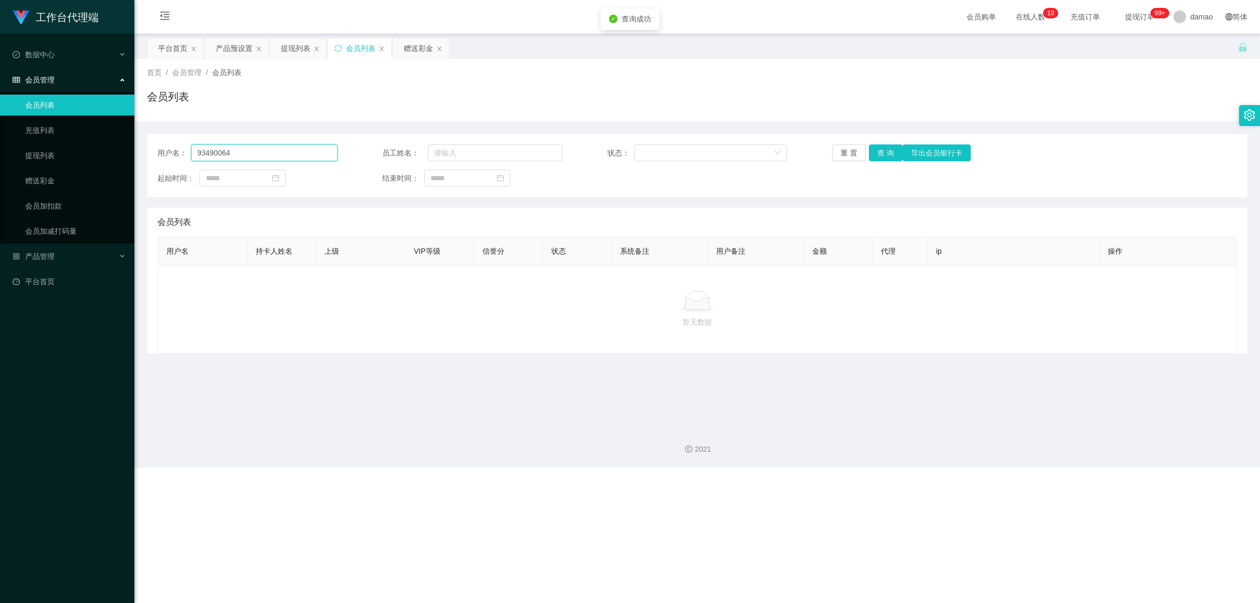
drag, startPoint x: 258, startPoint y: 151, endPoint x: 99, endPoint y: 99, distance: 167.9
click at [92, 103] on section "工作台代理端 数据中心 会员管理 会员列表 充值列表 提现列表 赠送彩金 会员加扣款 会员加减打码量 产品管理 平台首页 保存配置 重置配置 整体风格设置 主…" at bounding box center [630, 233] width 1260 height 467
click at [355, 40] on div "会员列表" at bounding box center [360, 48] width 29 height 20
click at [354, 40] on div "会员列表" at bounding box center [360, 48] width 29 height 20
click at [355, 40] on div "会员列表" at bounding box center [360, 48] width 29 height 20
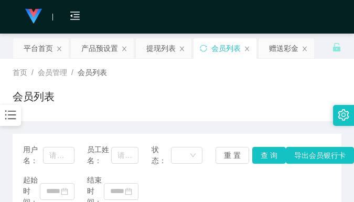
click at [255, 77] on div "首页 / 会员管理 / 会员列表 /" at bounding box center [177, 72] width 329 height 11
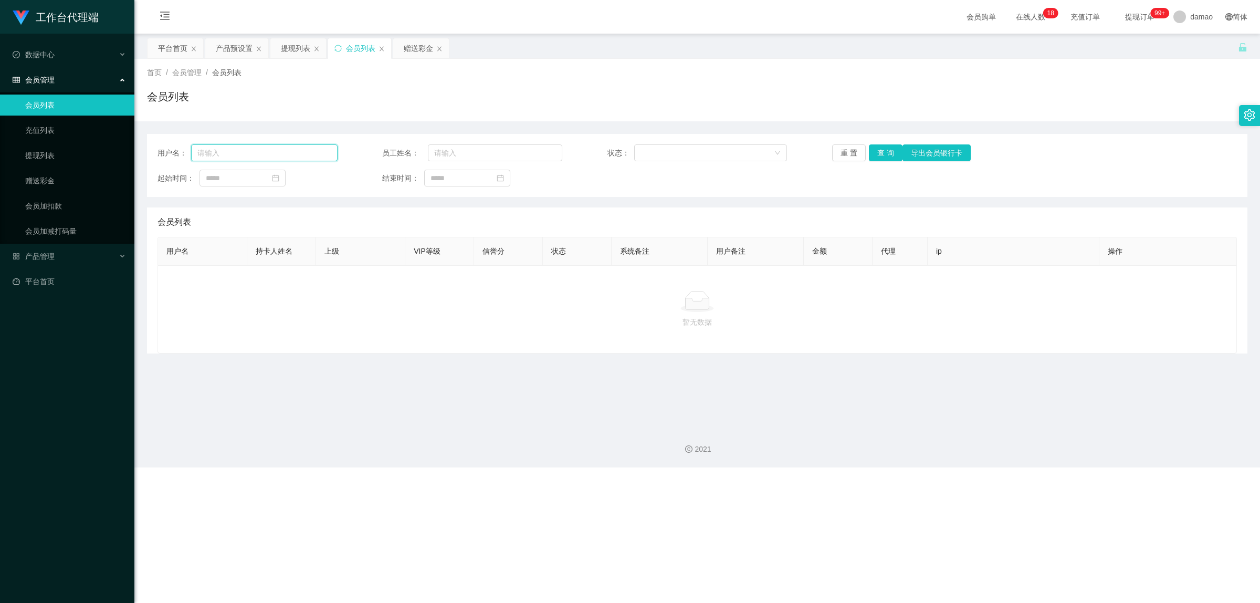
click at [284, 145] on input "text" at bounding box center [264, 152] width 146 height 17
click at [415, 50] on div "赠送彩金" at bounding box center [418, 48] width 29 height 20
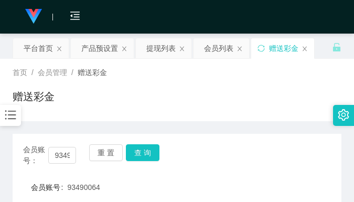
click at [297, 99] on div "赠送彩金" at bounding box center [177, 101] width 329 height 24
click at [266, 86] on div "首页 / 会员管理 / 赠送彩金 / 赠送彩金" at bounding box center [177, 90] width 329 height 46
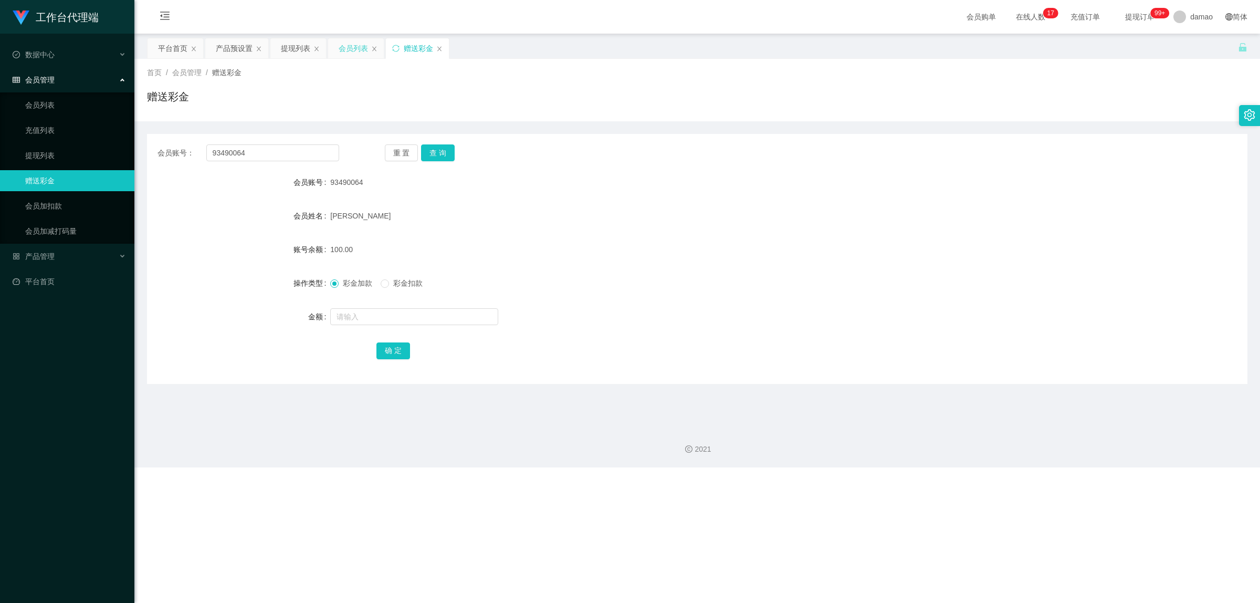
click at [355, 47] on div "会员列表" at bounding box center [353, 48] width 29 height 20
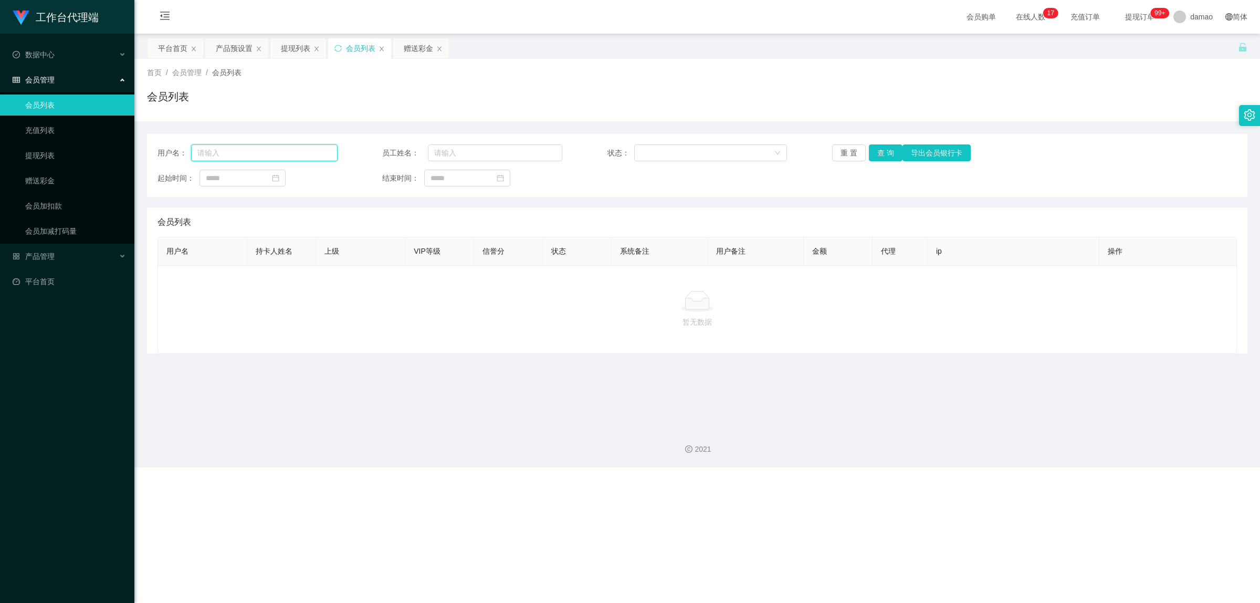
click at [270, 152] on input "text" at bounding box center [264, 152] width 146 height 17
paste input "93490064"
type input "93490064"
click at [883, 153] on button "查 询" at bounding box center [886, 152] width 34 height 17
